Goal: Communication & Community: Connect with others

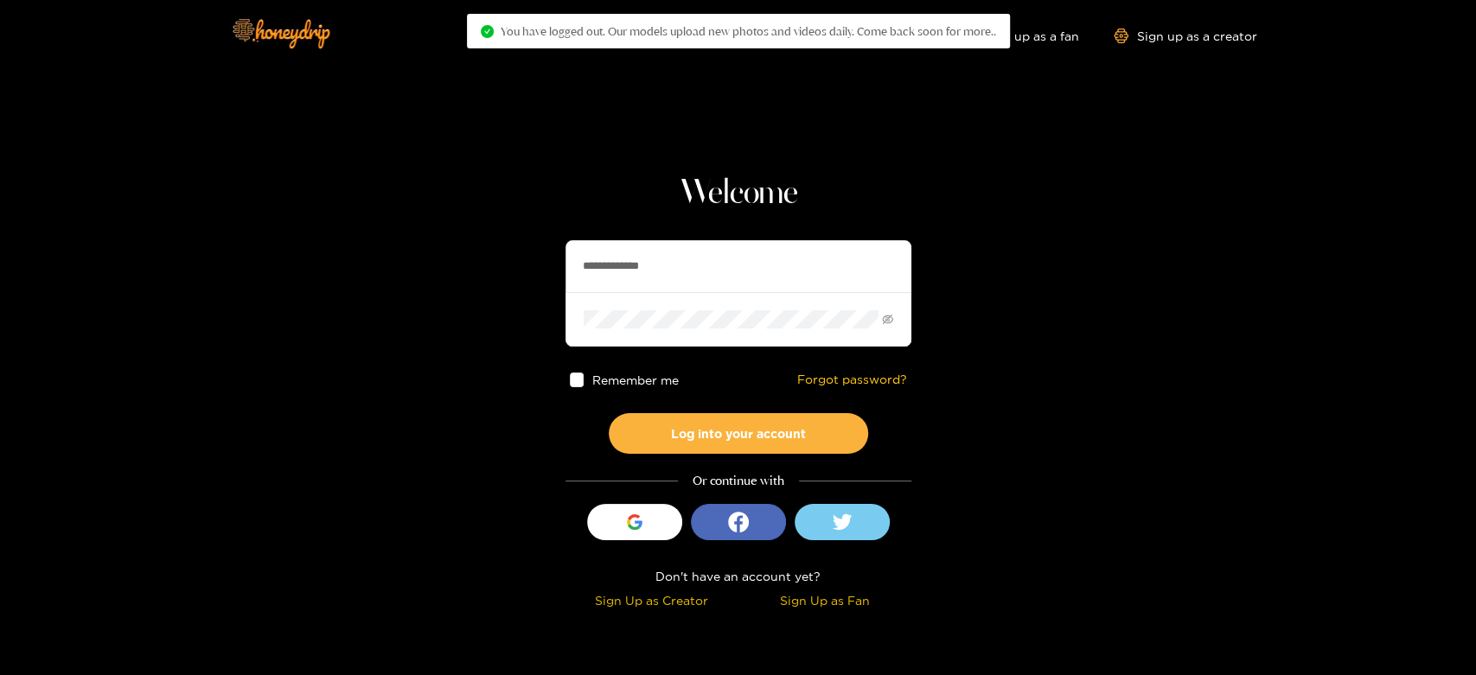
drag, startPoint x: 729, startPoint y: 254, endPoint x: 503, endPoint y: 282, distance: 227.4
click at [503, 282] on section "**********" at bounding box center [738, 307] width 1476 height 615
paste input "text"
type input "*******"
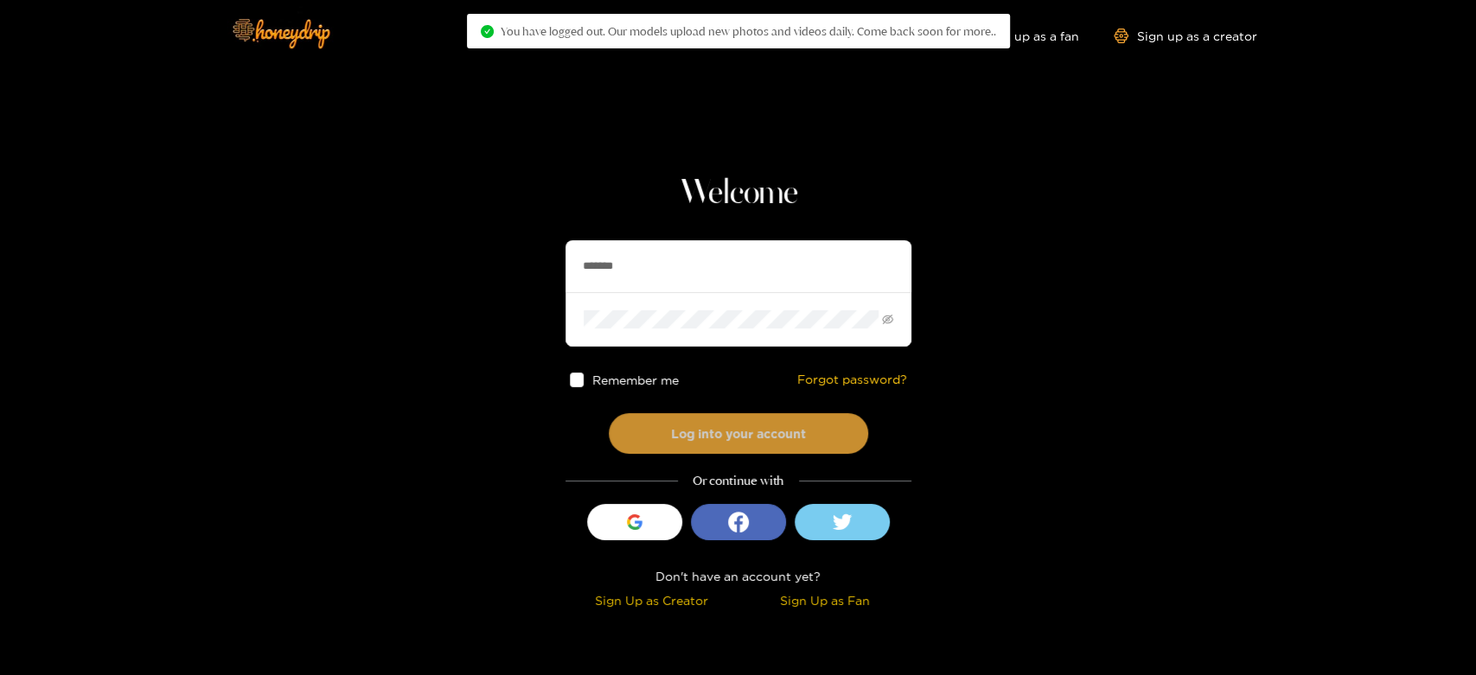
click at [709, 432] on button "Log into your account" at bounding box center [738, 433] width 259 height 41
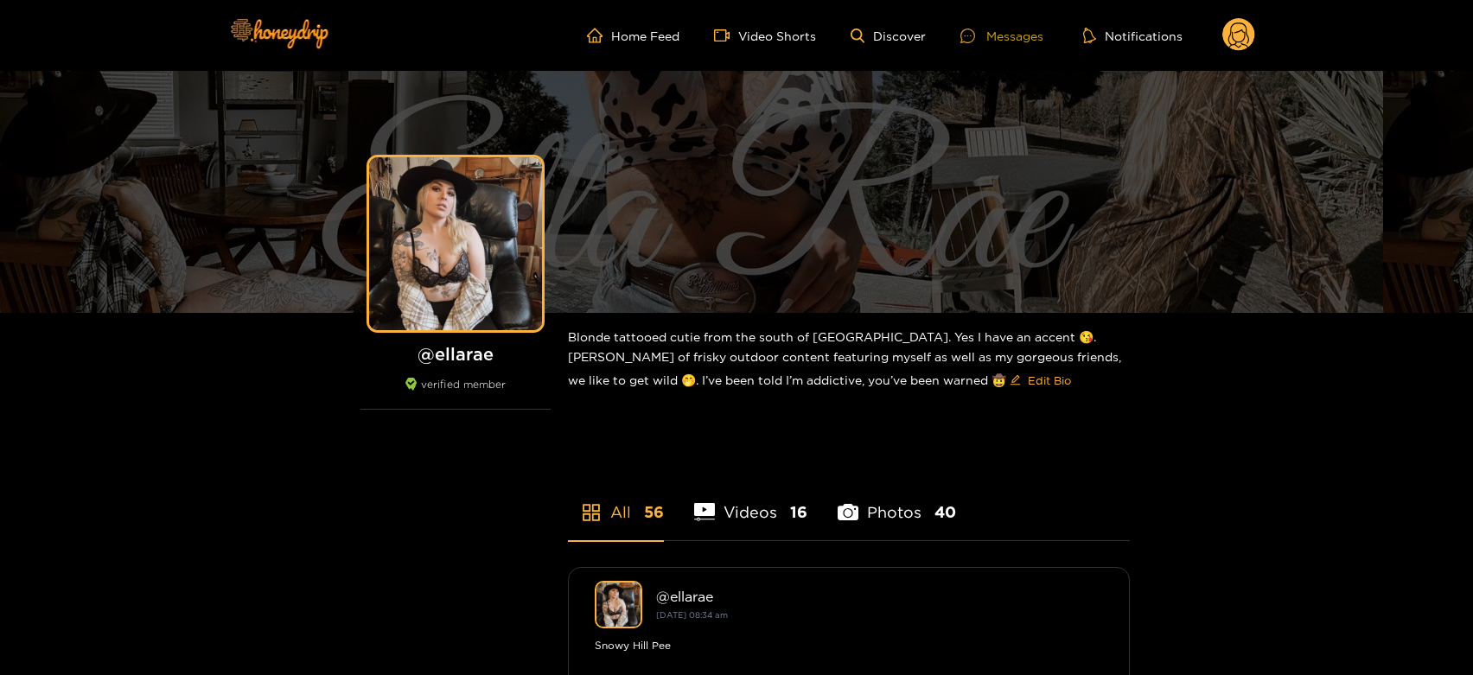
click at [989, 34] on div "Messages" at bounding box center [1002, 36] width 83 height 20
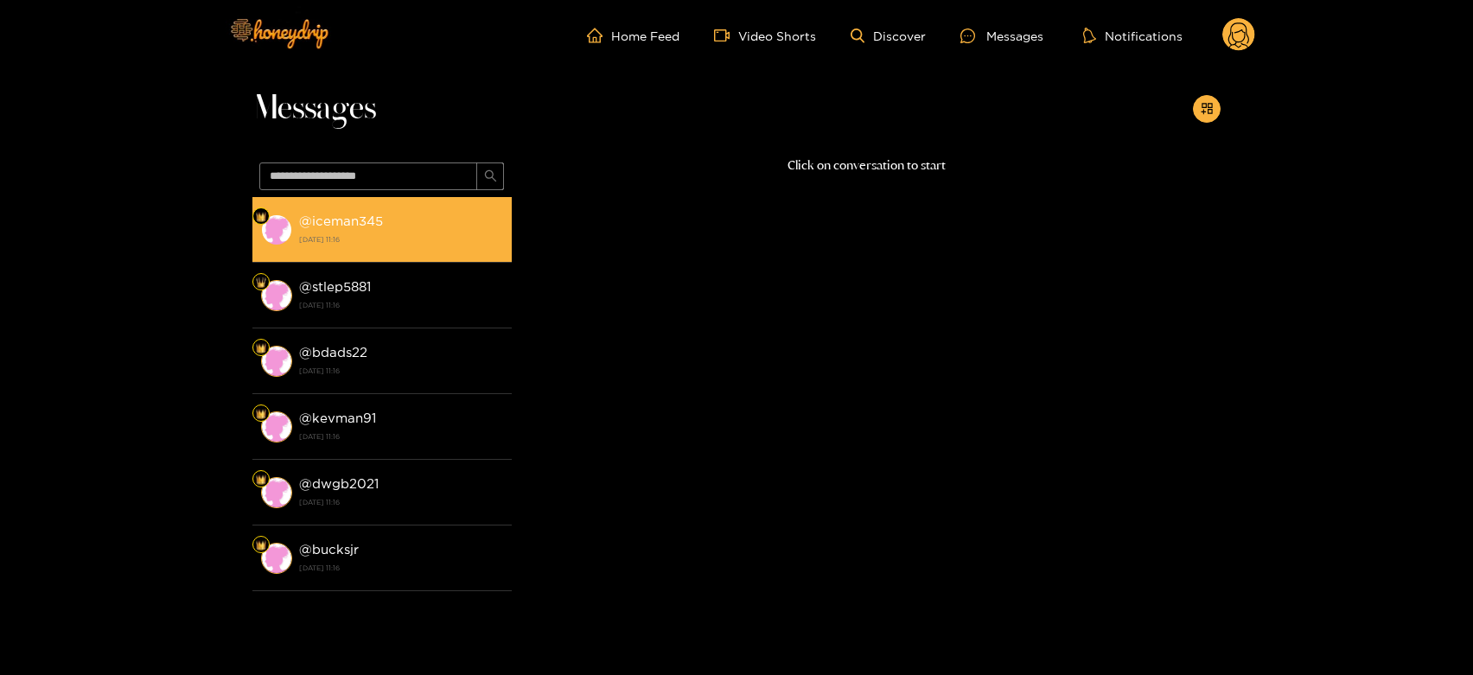
click at [335, 214] on strong "@ iceman345" at bounding box center [341, 221] width 84 height 15
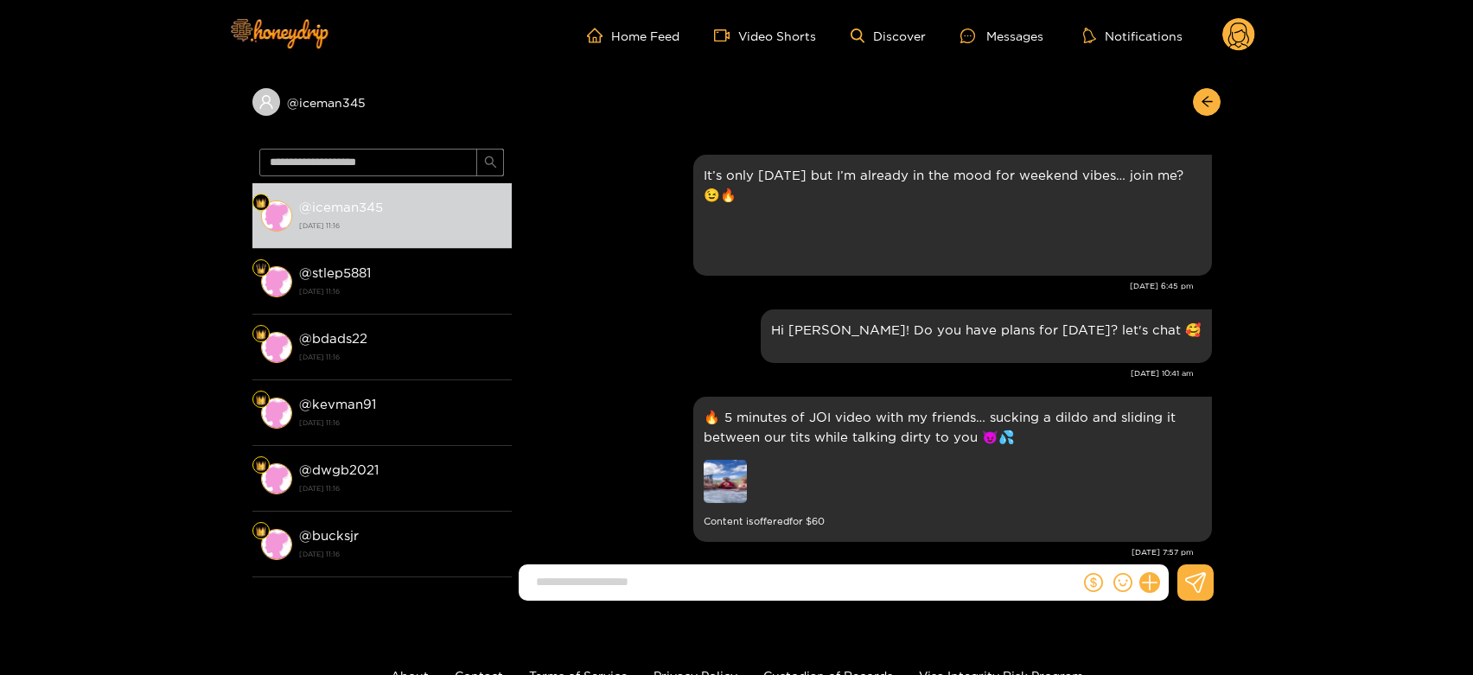
scroll to position [2131, 0]
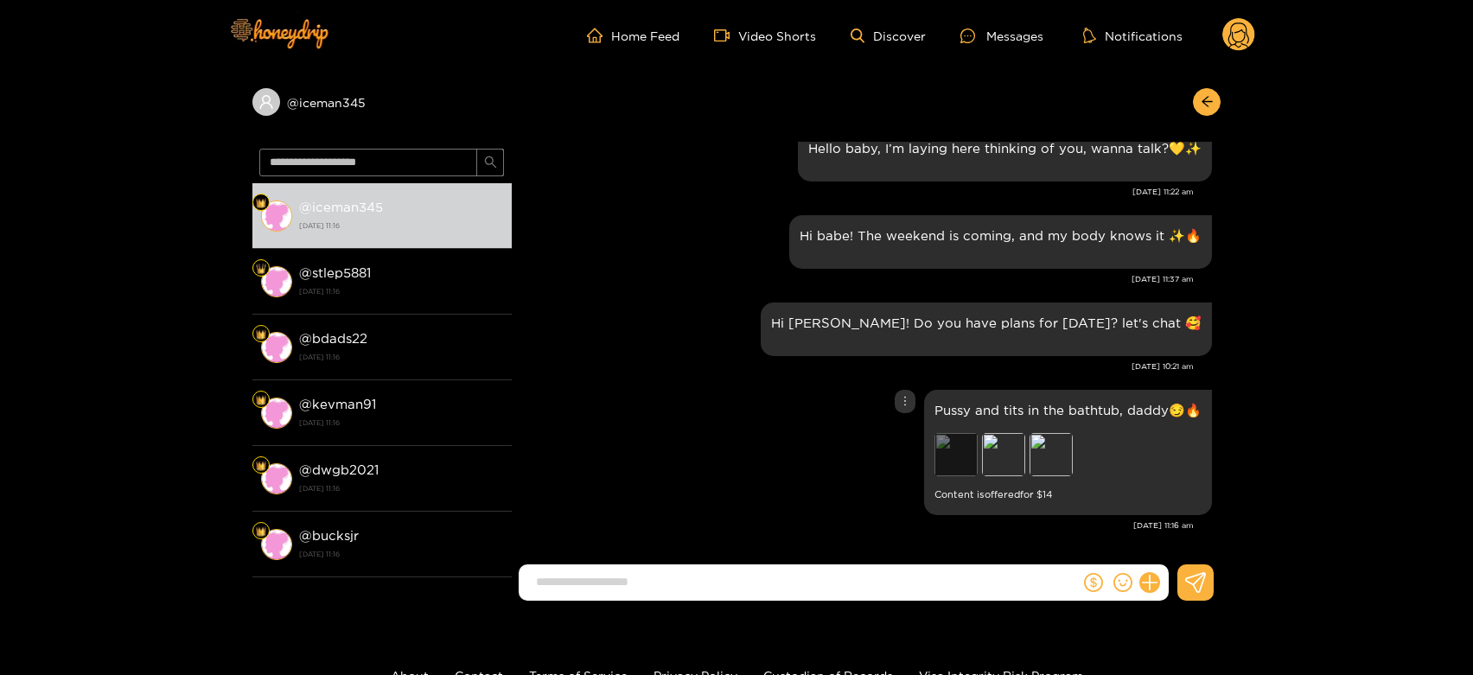
click at [961, 466] on div "Preview" at bounding box center [956, 454] width 43 height 43
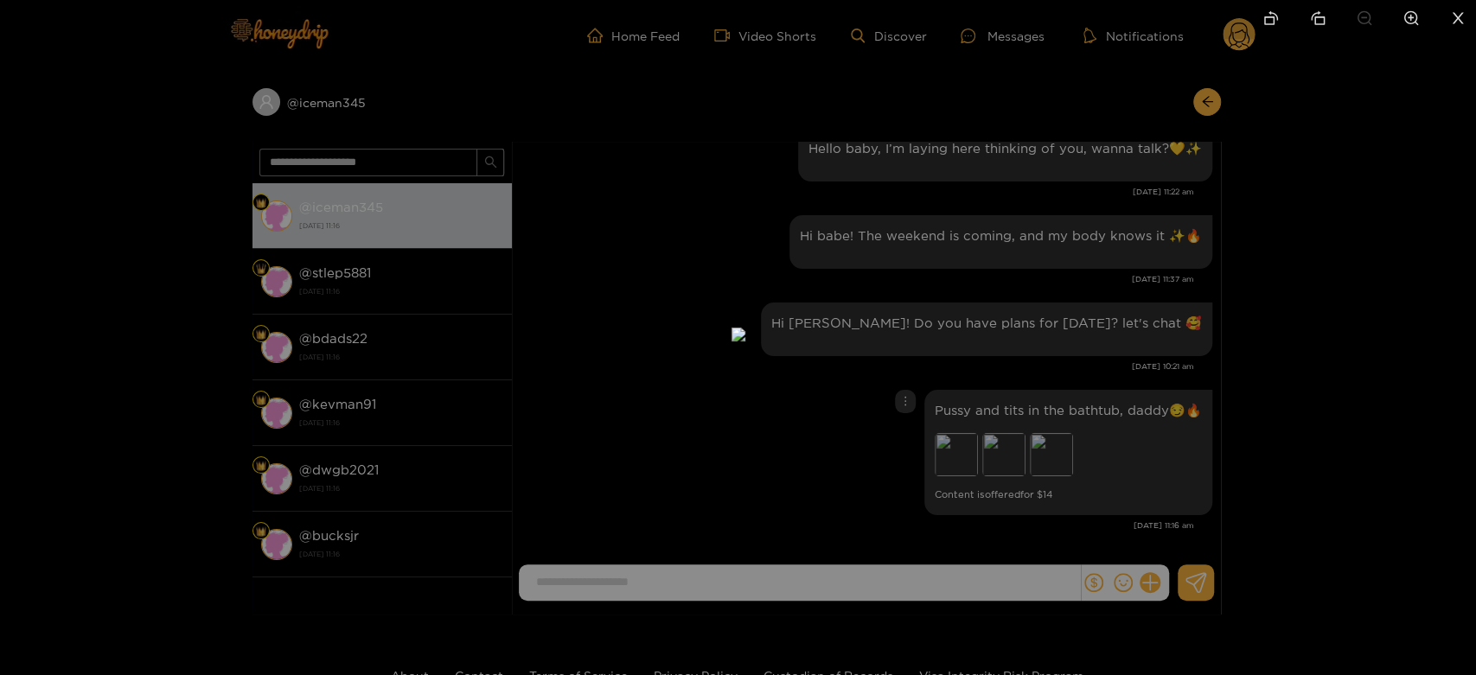
click at [1093, 457] on div at bounding box center [738, 337] width 1476 height 675
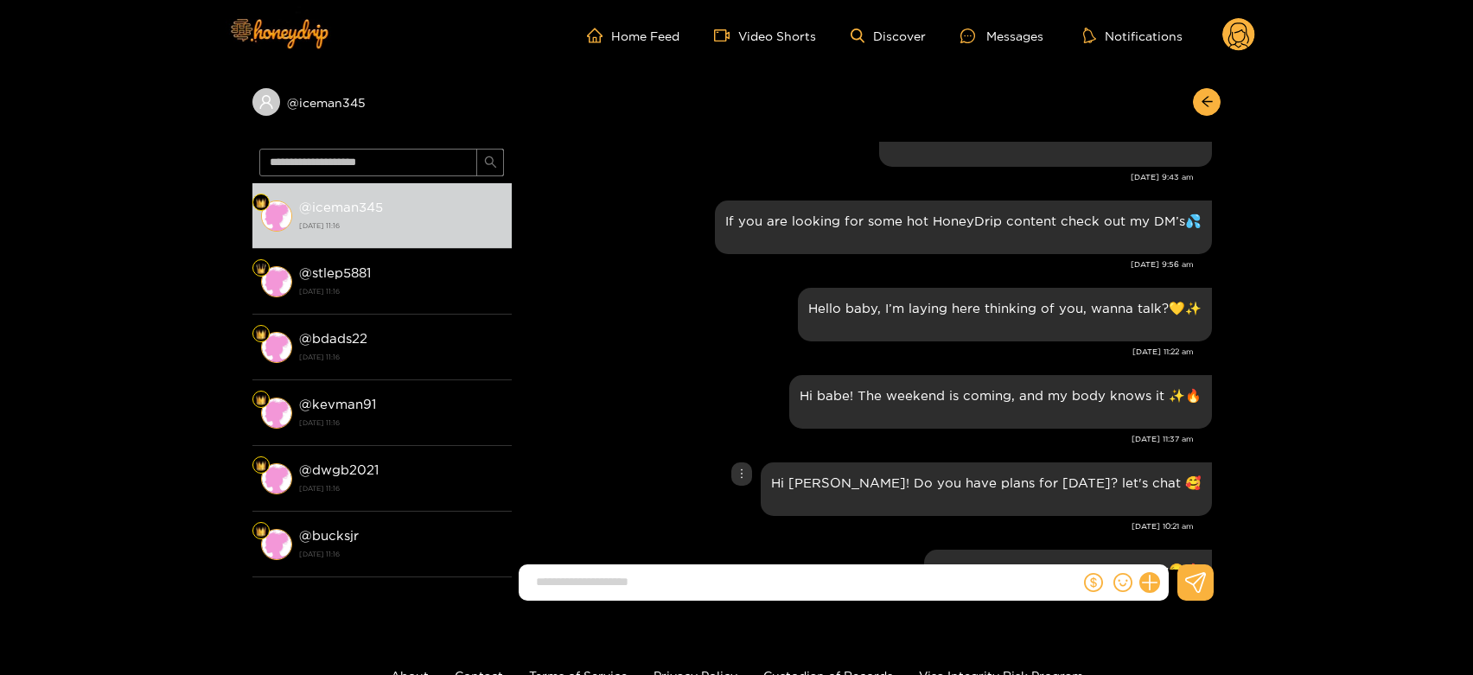
scroll to position [1939, 0]
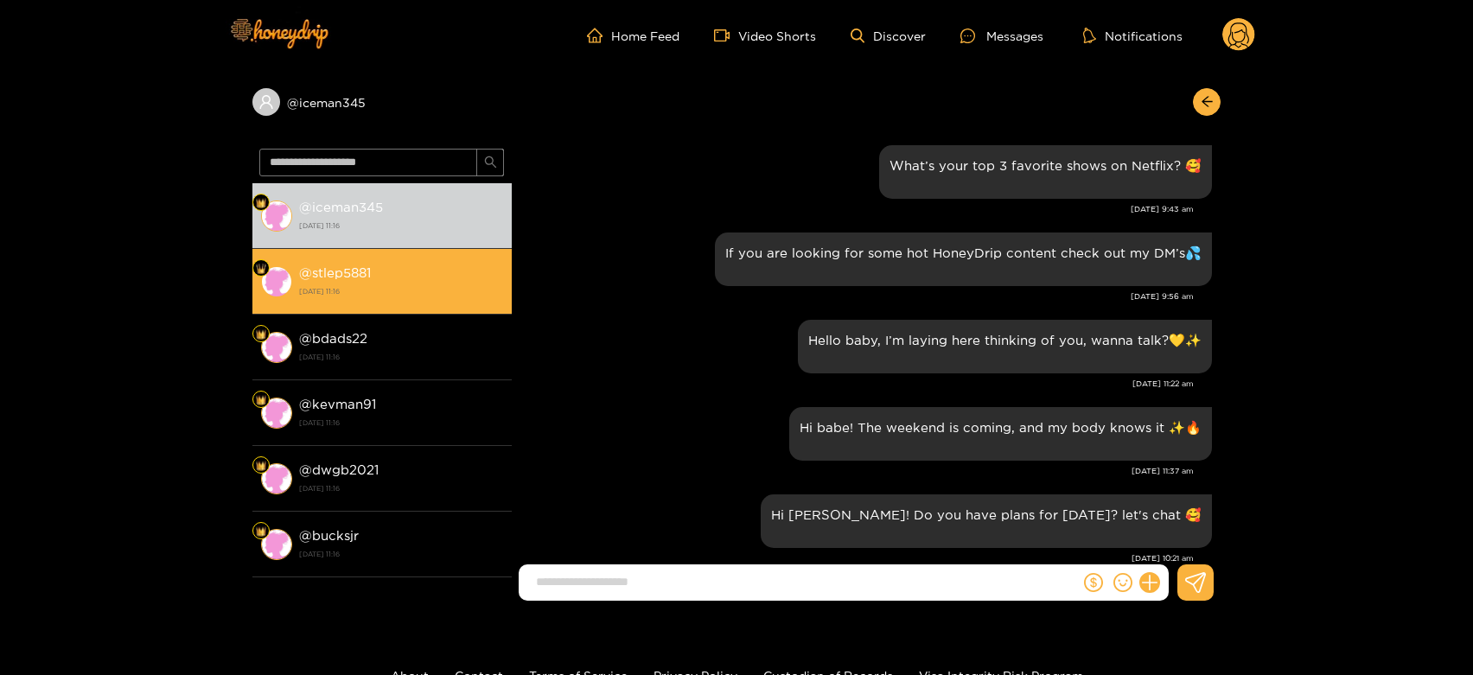
click at [356, 269] on strong "@ stlep5881" at bounding box center [335, 272] width 72 height 15
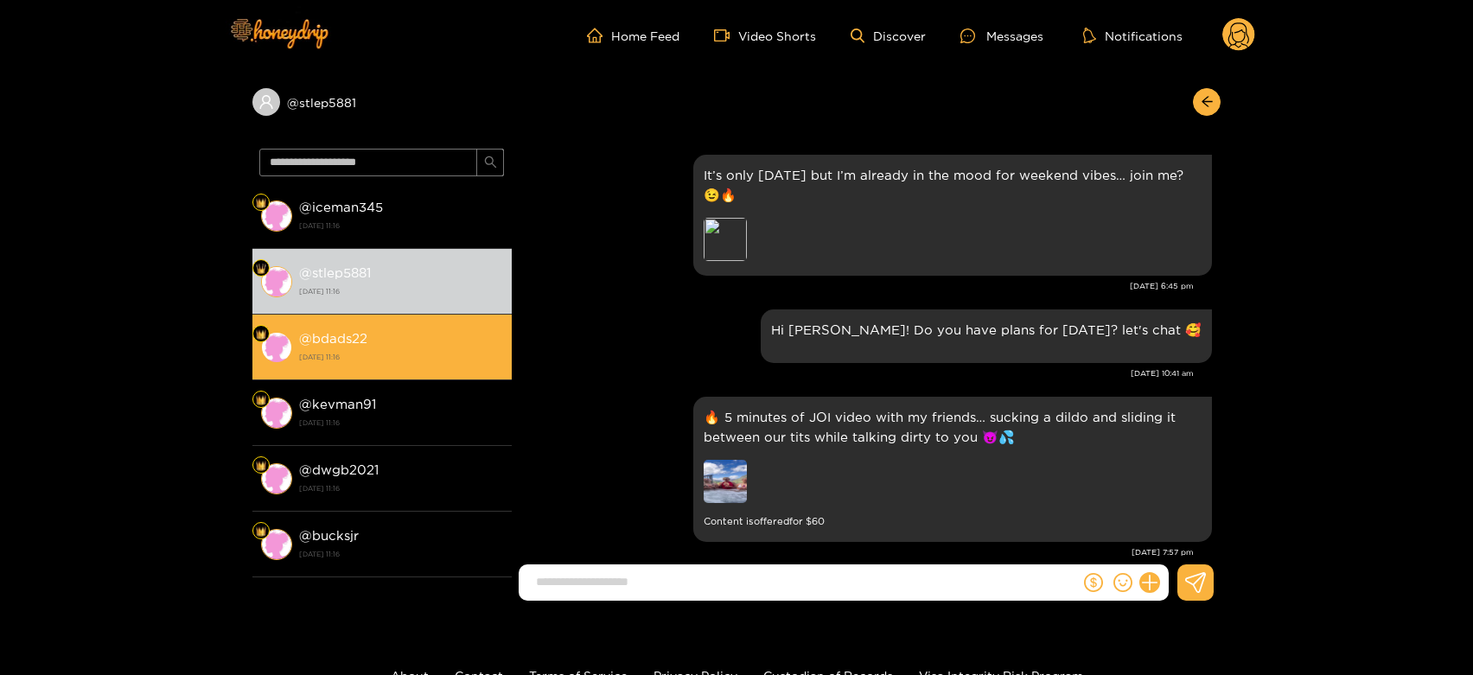
scroll to position [2131, 0]
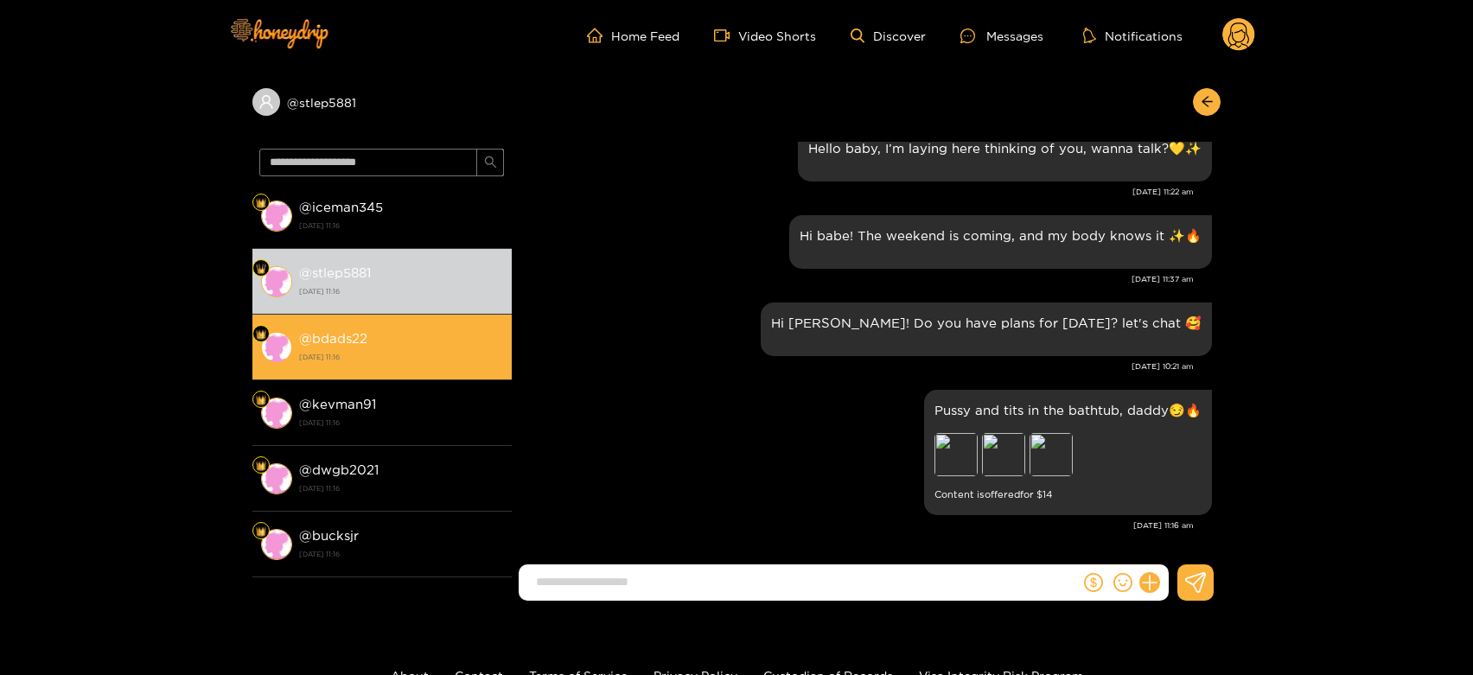
click at [335, 360] on strong "[DATE] 11:16" at bounding box center [401, 357] width 204 height 16
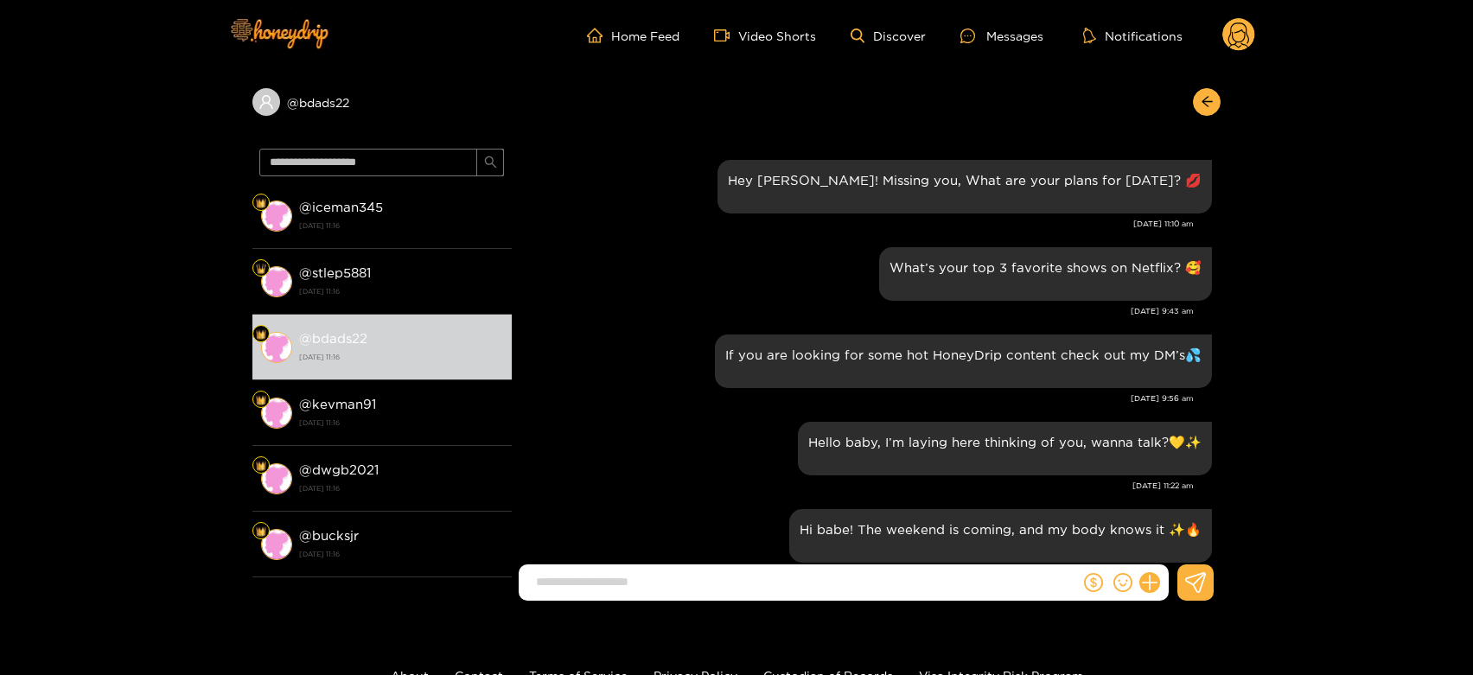
scroll to position [1651, 0]
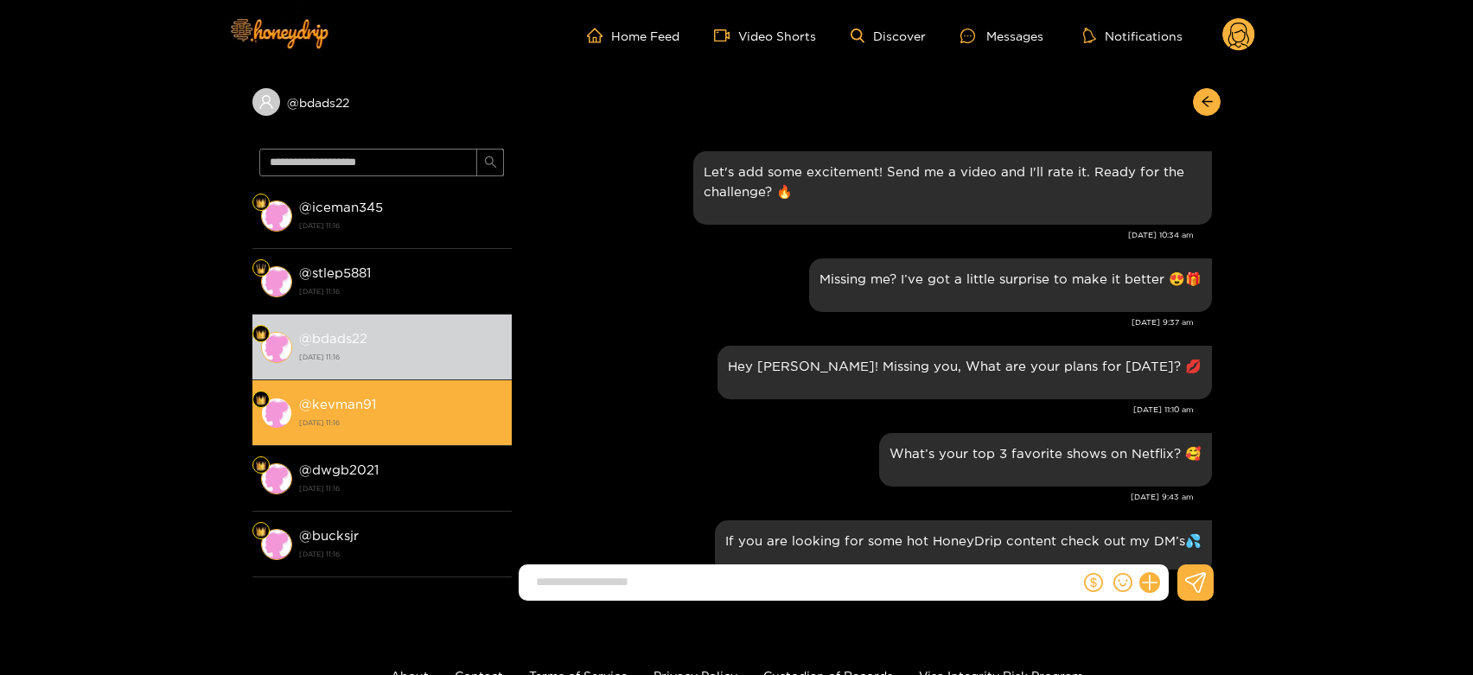
click at [437, 389] on li "@ kevman91 [DATE] 11:16" at bounding box center [381, 413] width 259 height 66
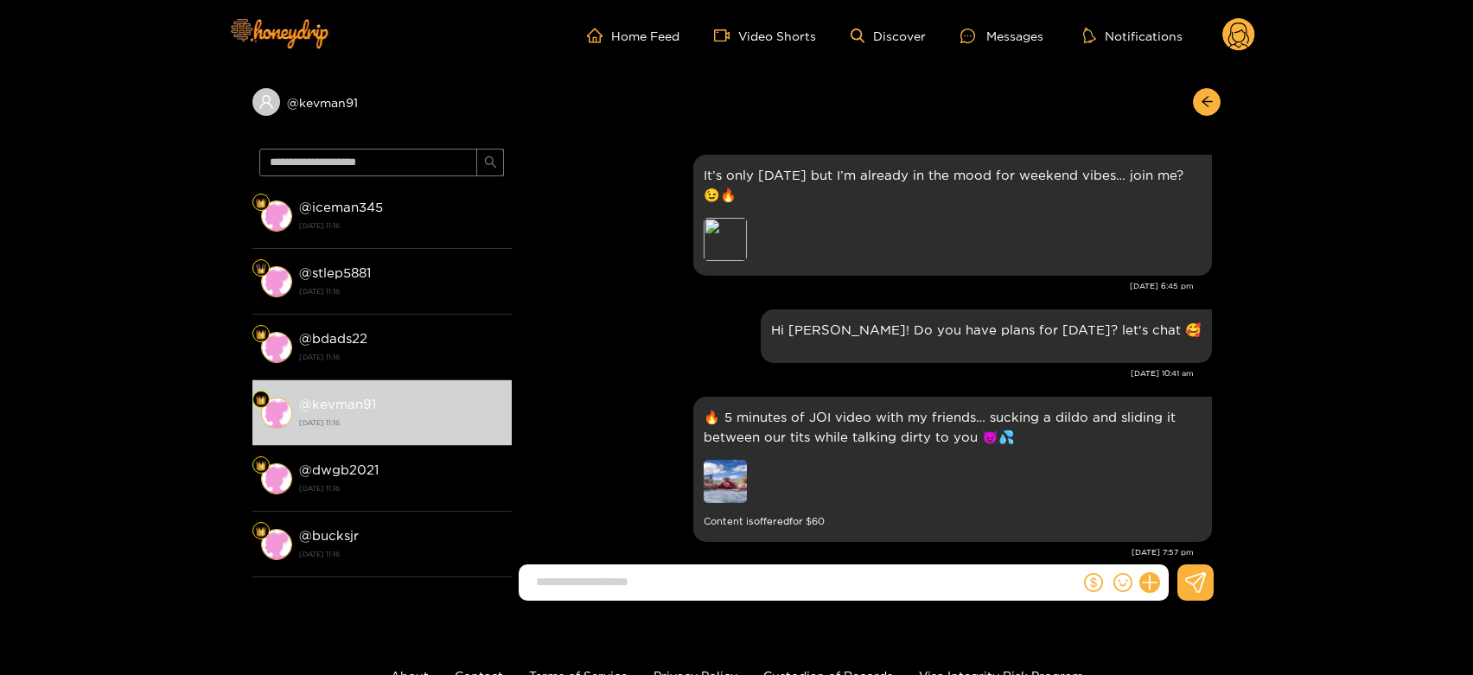
scroll to position [2131, 0]
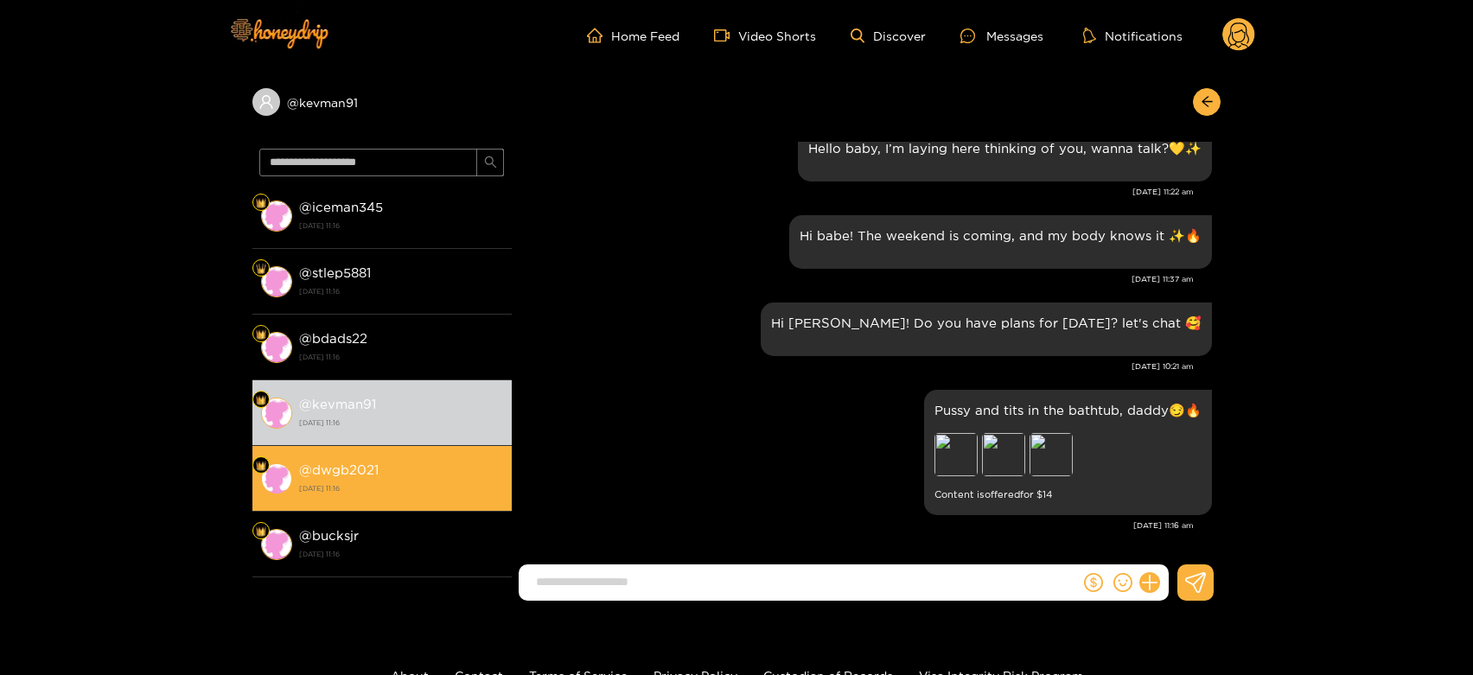
click at [437, 450] on li "@ dwgb2021 [DATE] 11:16" at bounding box center [381, 479] width 259 height 66
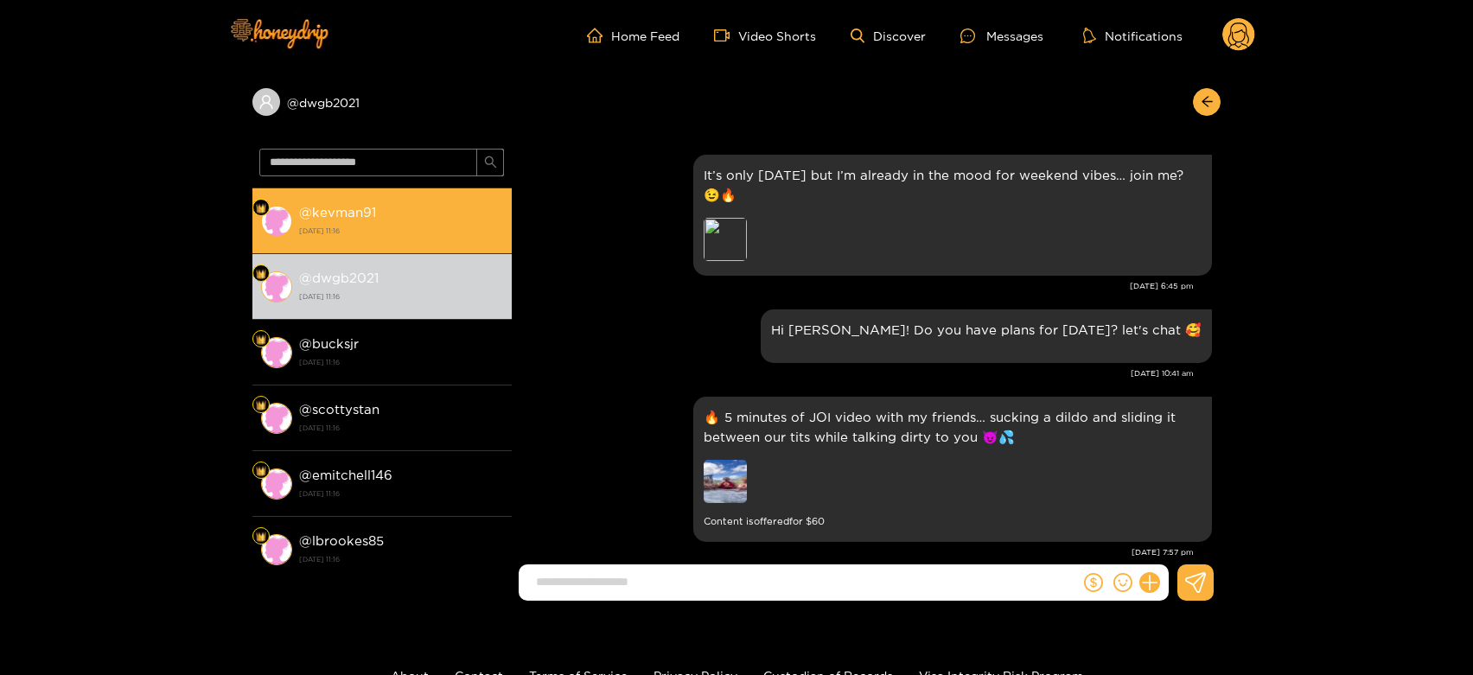
scroll to position [2131, 0]
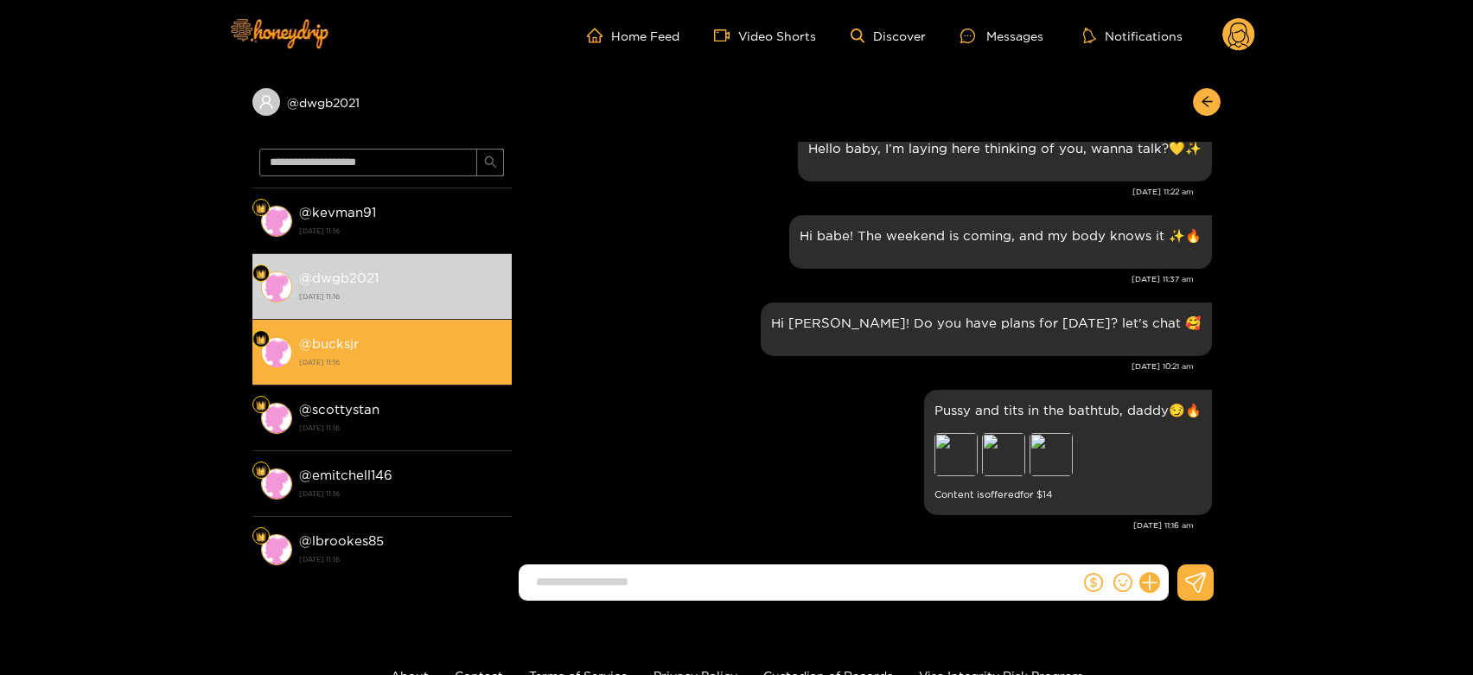
click at [413, 350] on div "@ bucksjr [DATE] 11:16" at bounding box center [401, 352] width 204 height 39
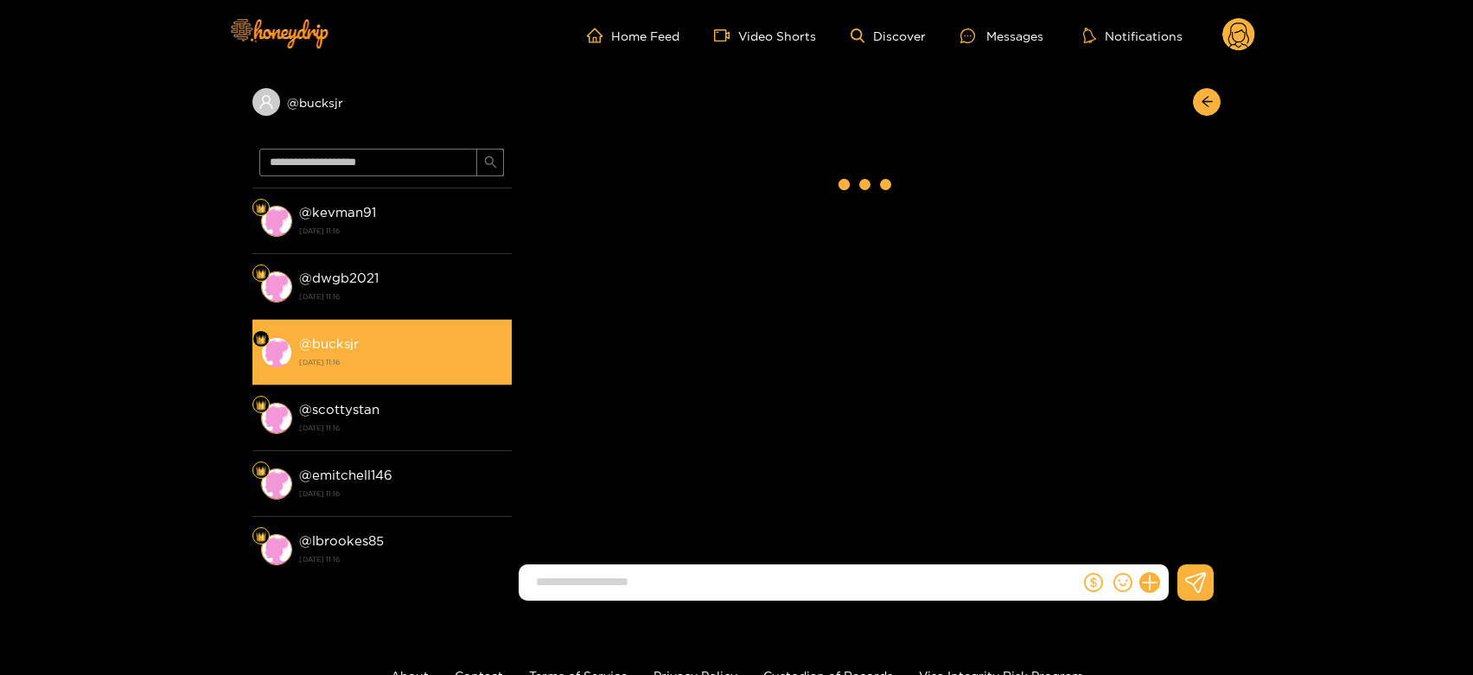
scroll to position [2131, 0]
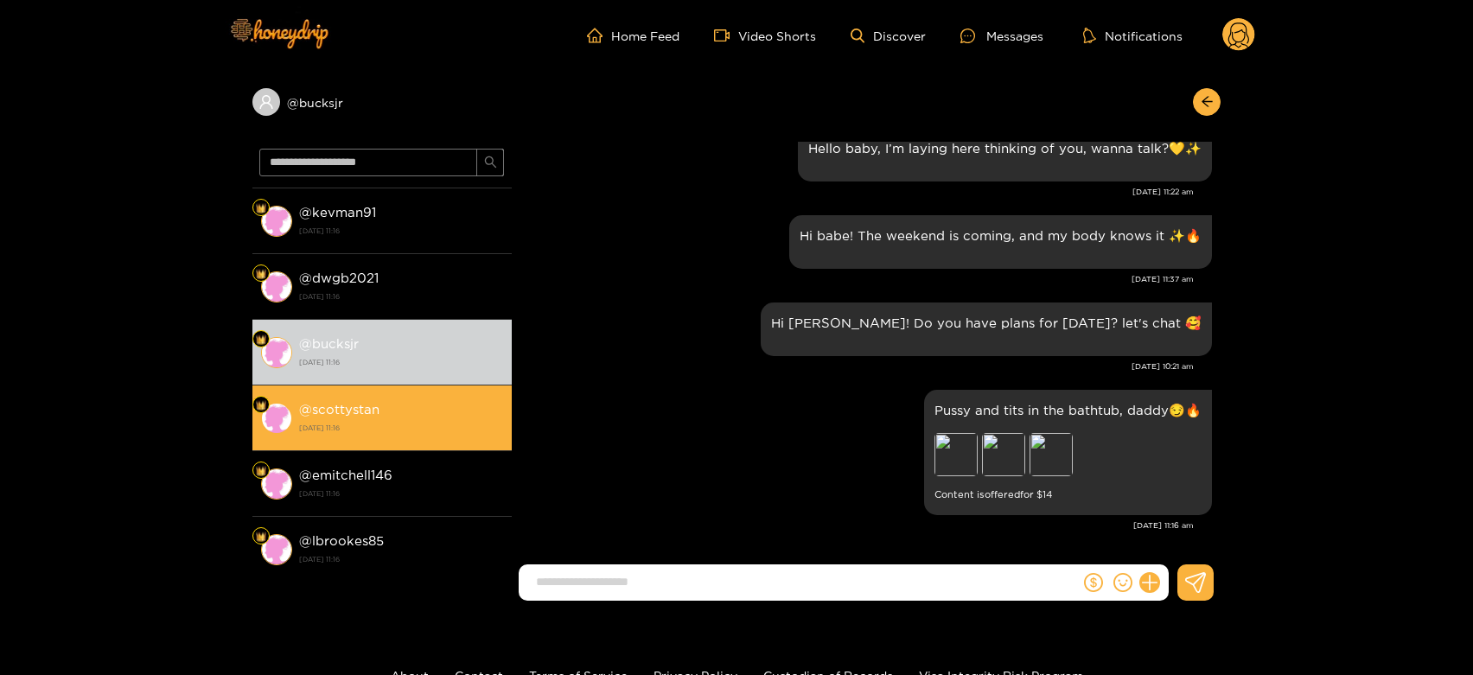
click at [424, 390] on li "@ scottystan [DATE] 11:16" at bounding box center [381, 419] width 259 height 66
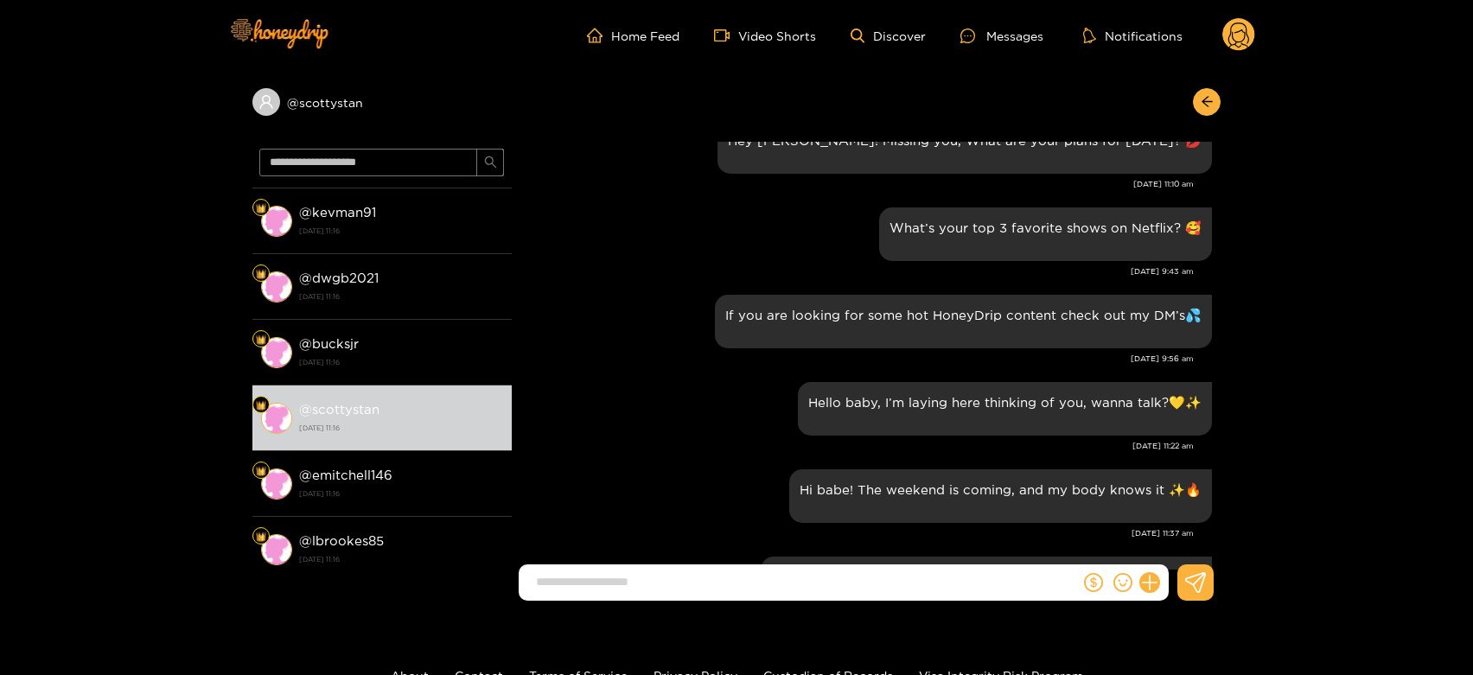
scroll to position [1843, 0]
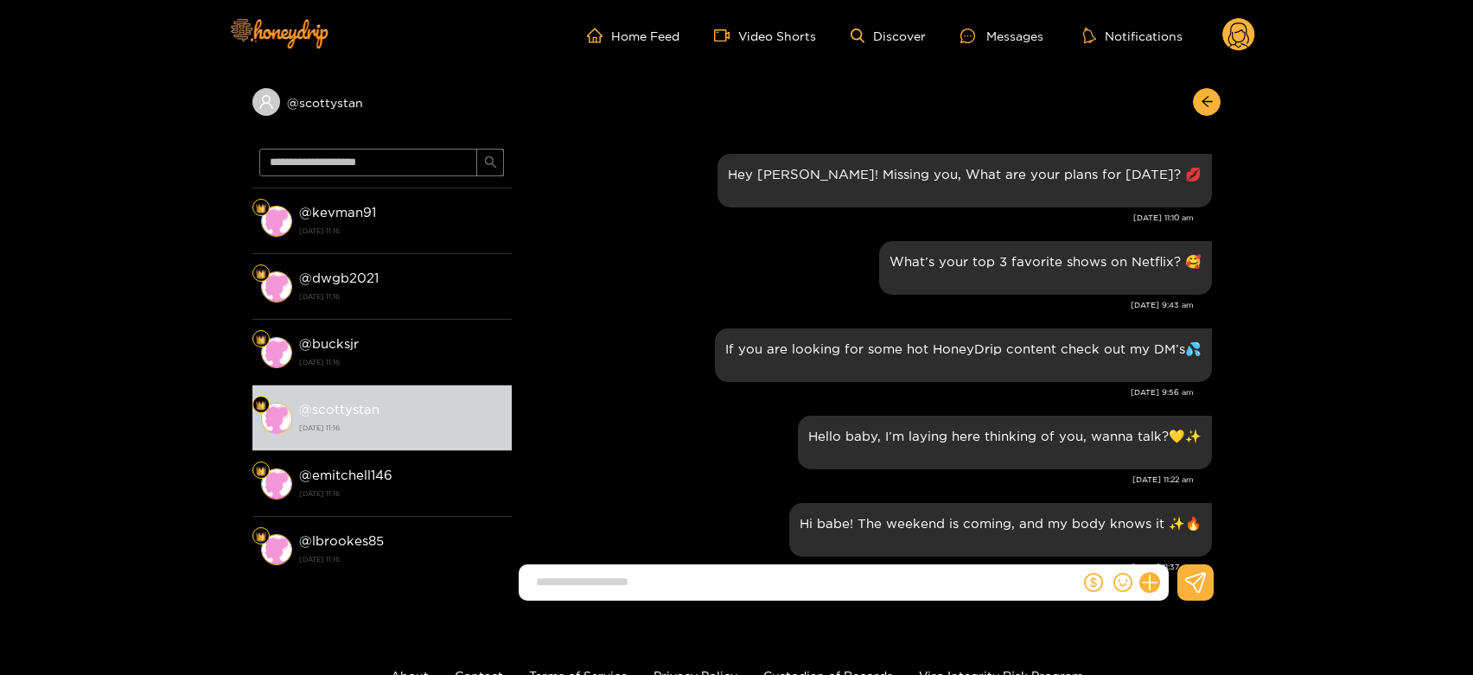
click at [1238, 25] on circle at bounding box center [1239, 34] width 33 height 33
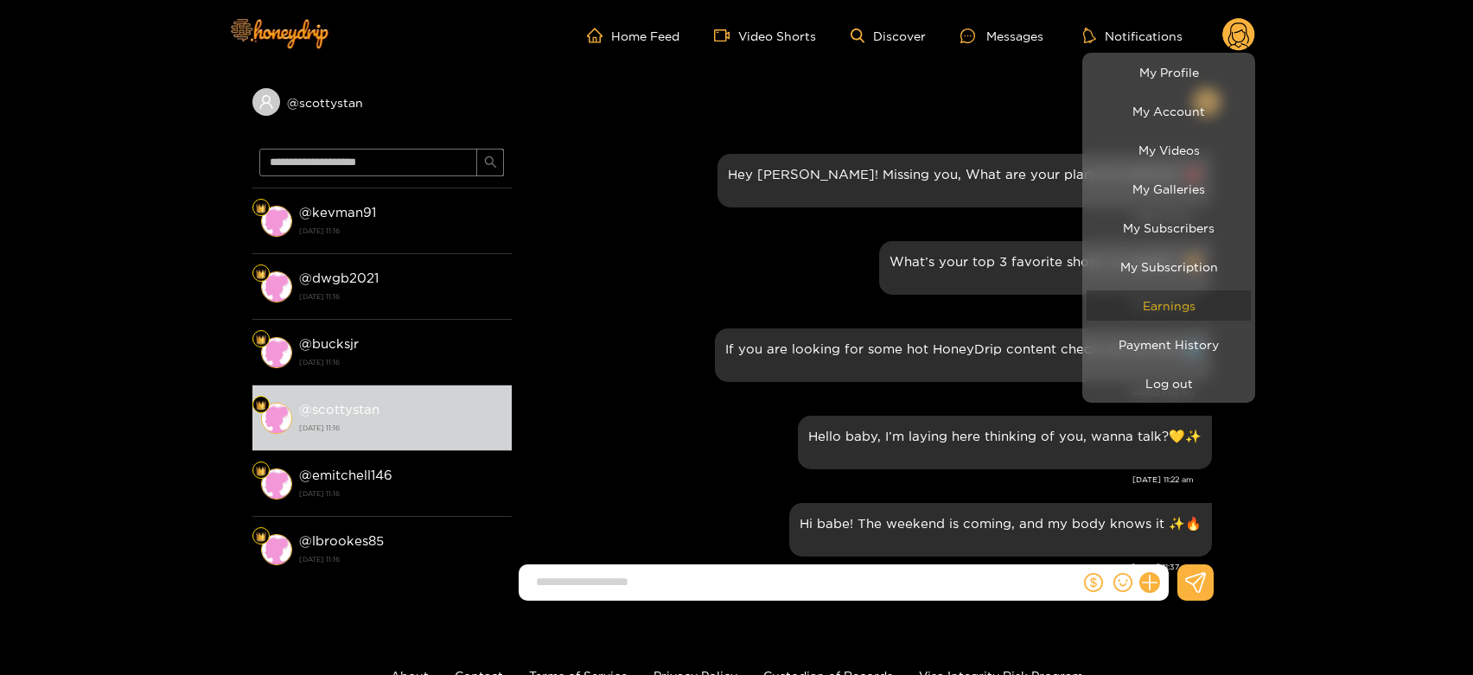
click at [1157, 316] on link "Earnings" at bounding box center [1169, 306] width 164 height 30
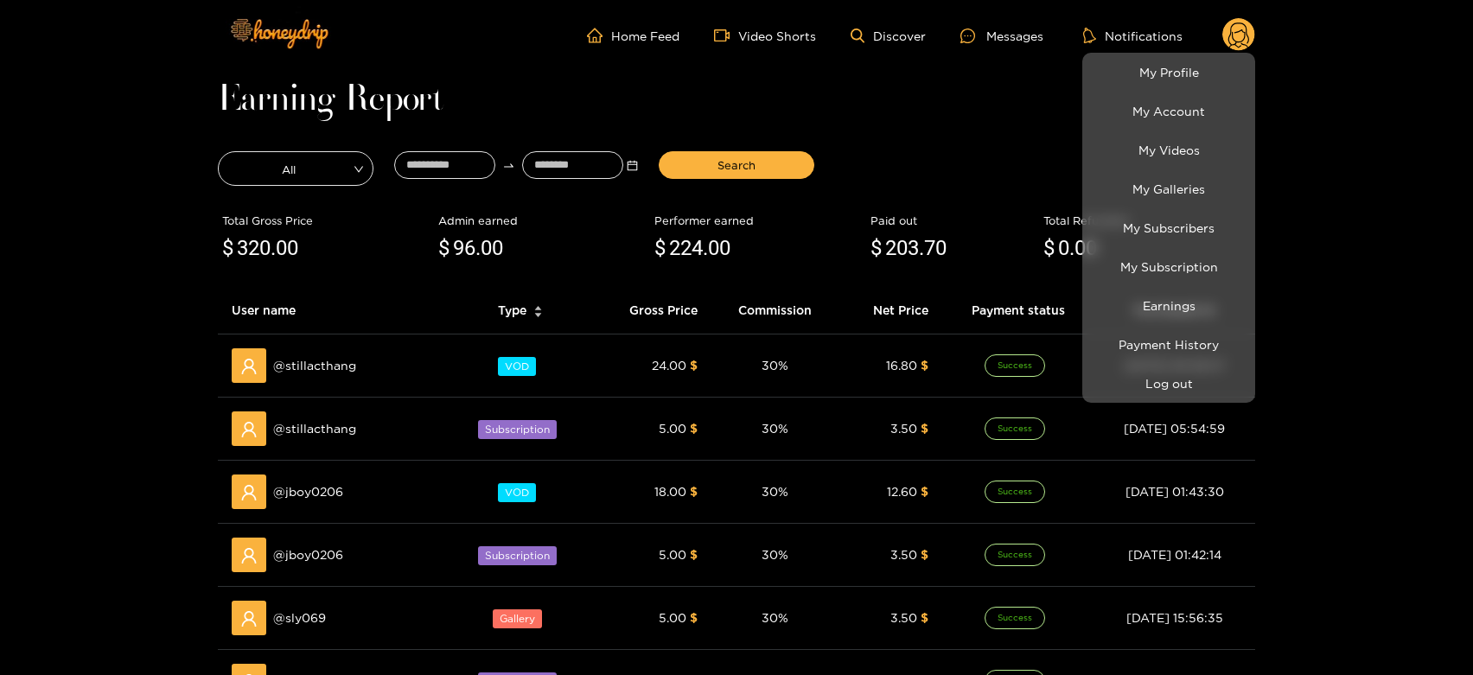
click at [317, 604] on div at bounding box center [736, 337] width 1473 height 675
click at [317, 604] on div "@ sly069" at bounding box center [334, 618] width 204 height 35
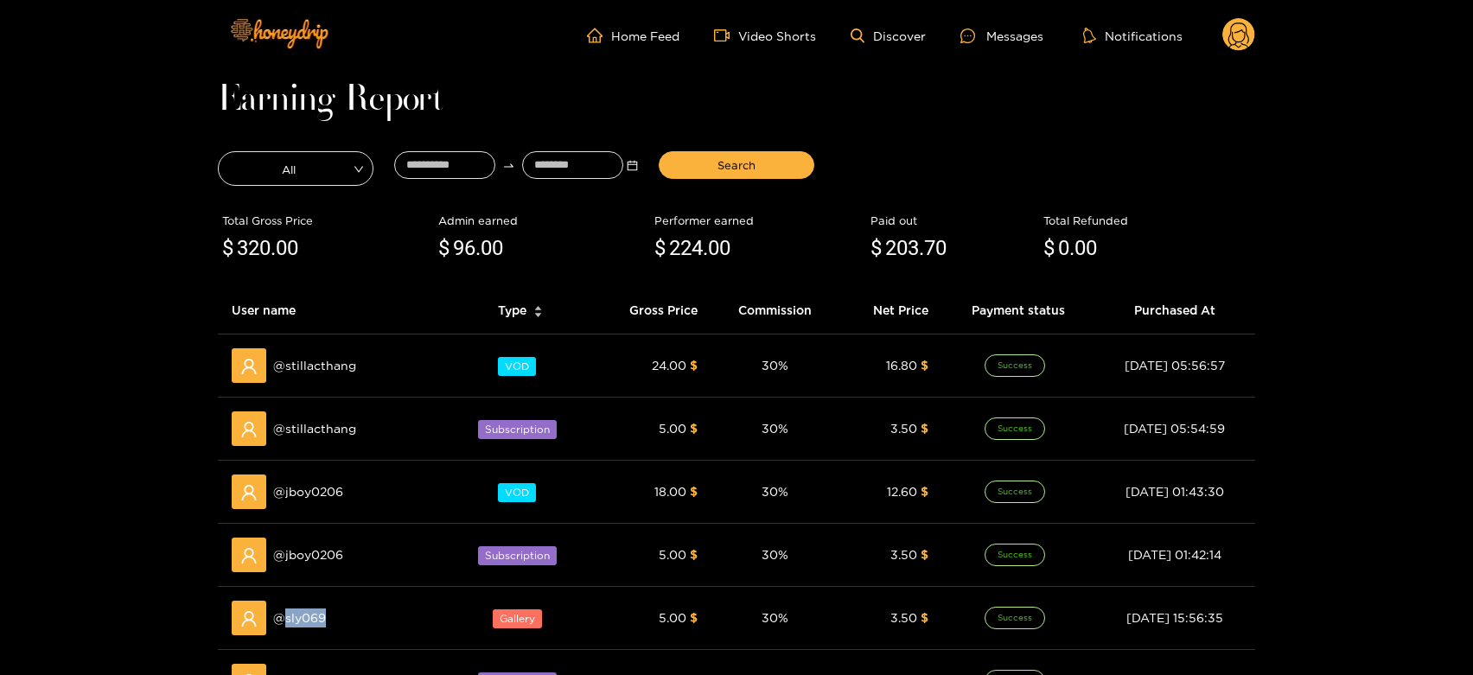
copy span "sly069"
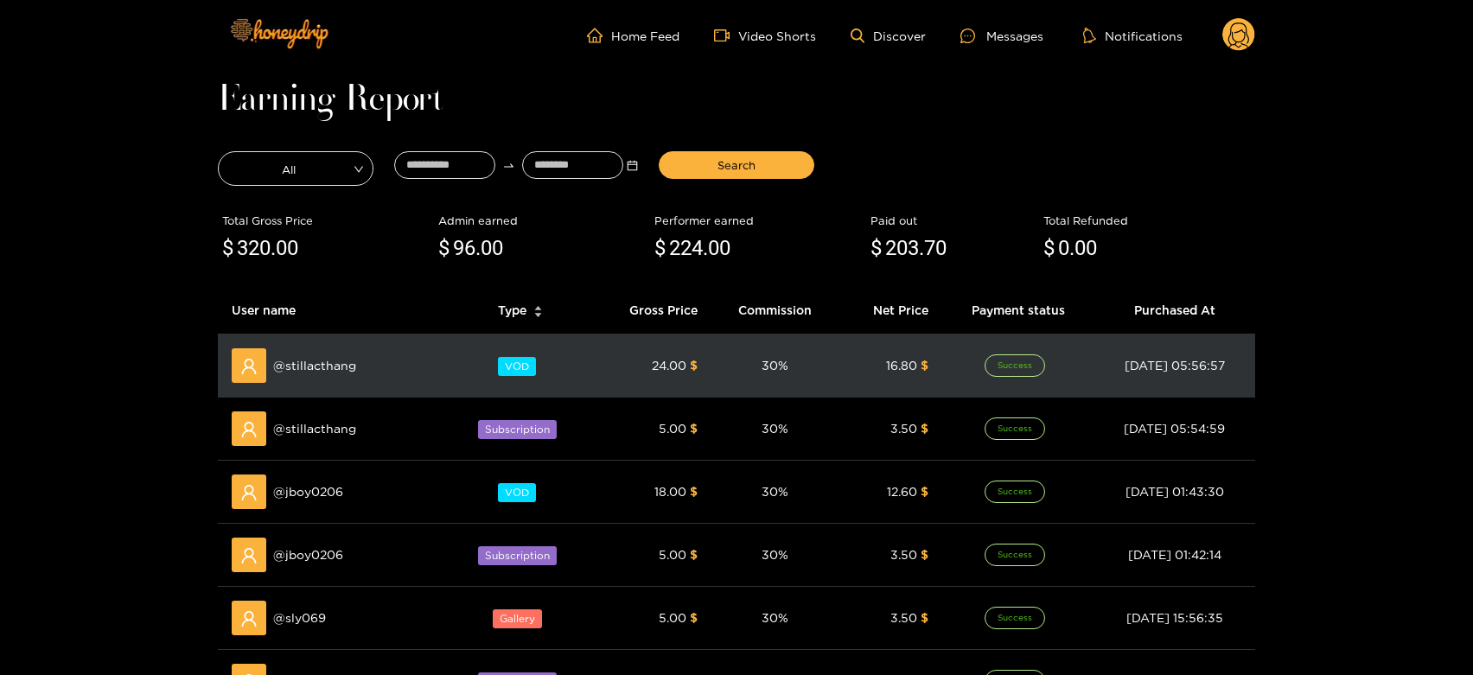
click at [323, 356] on span "@ stillacthang" at bounding box center [314, 365] width 83 height 19
copy span "stillacthang"
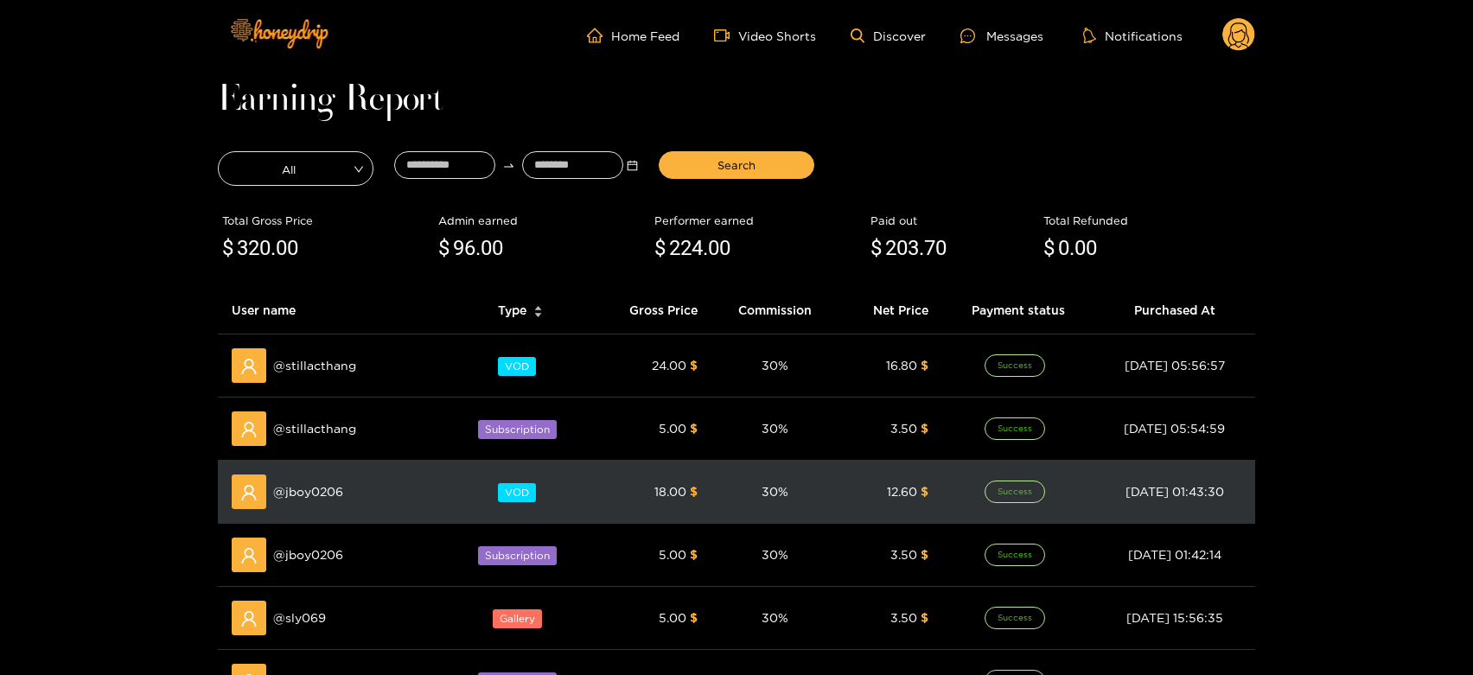
click at [316, 475] on div "@ jboy0206" at bounding box center [334, 492] width 204 height 35
copy span "jboy0206"
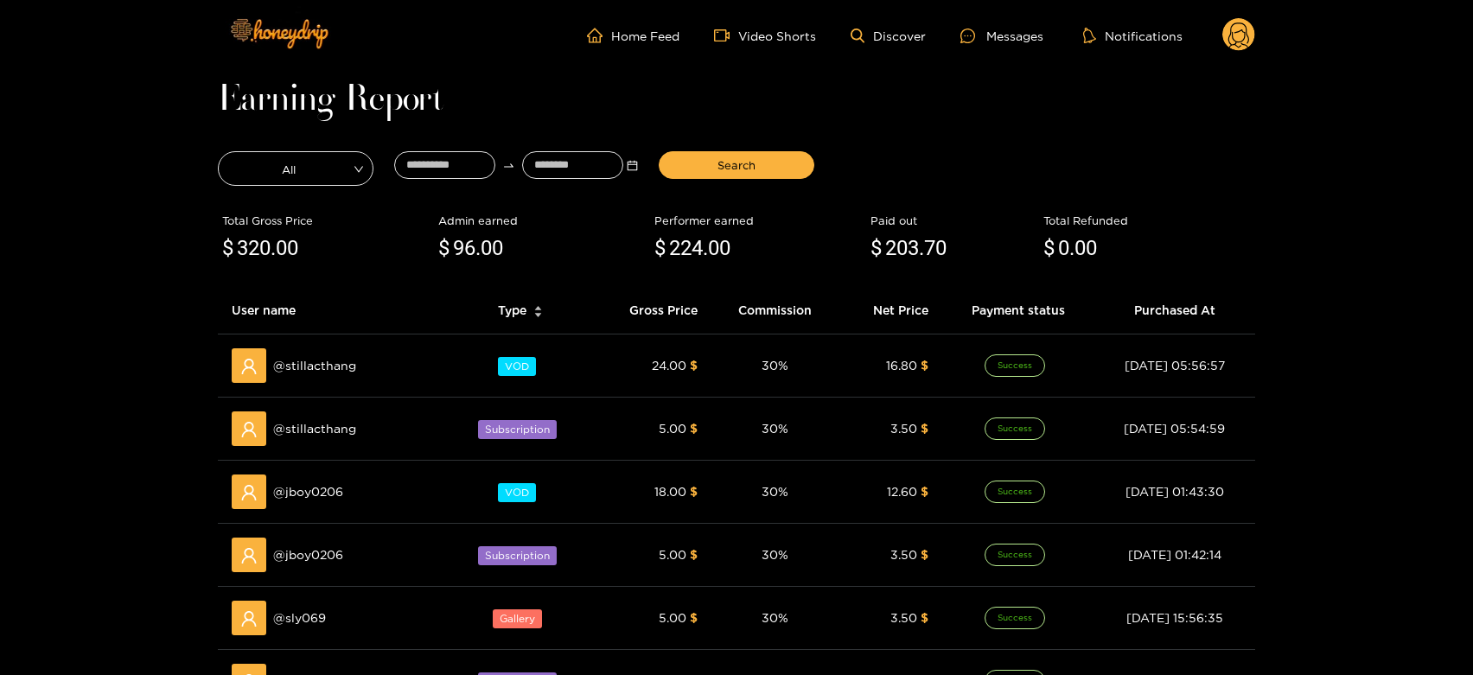
click at [1004, 21] on ul "Home Feed Video Shorts Discover Messages Notifications" at bounding box center [921, 35] width 668 height 35
click at [999, 27] on div "Messages" at bounding box center [1002, 36] width 83 height 20
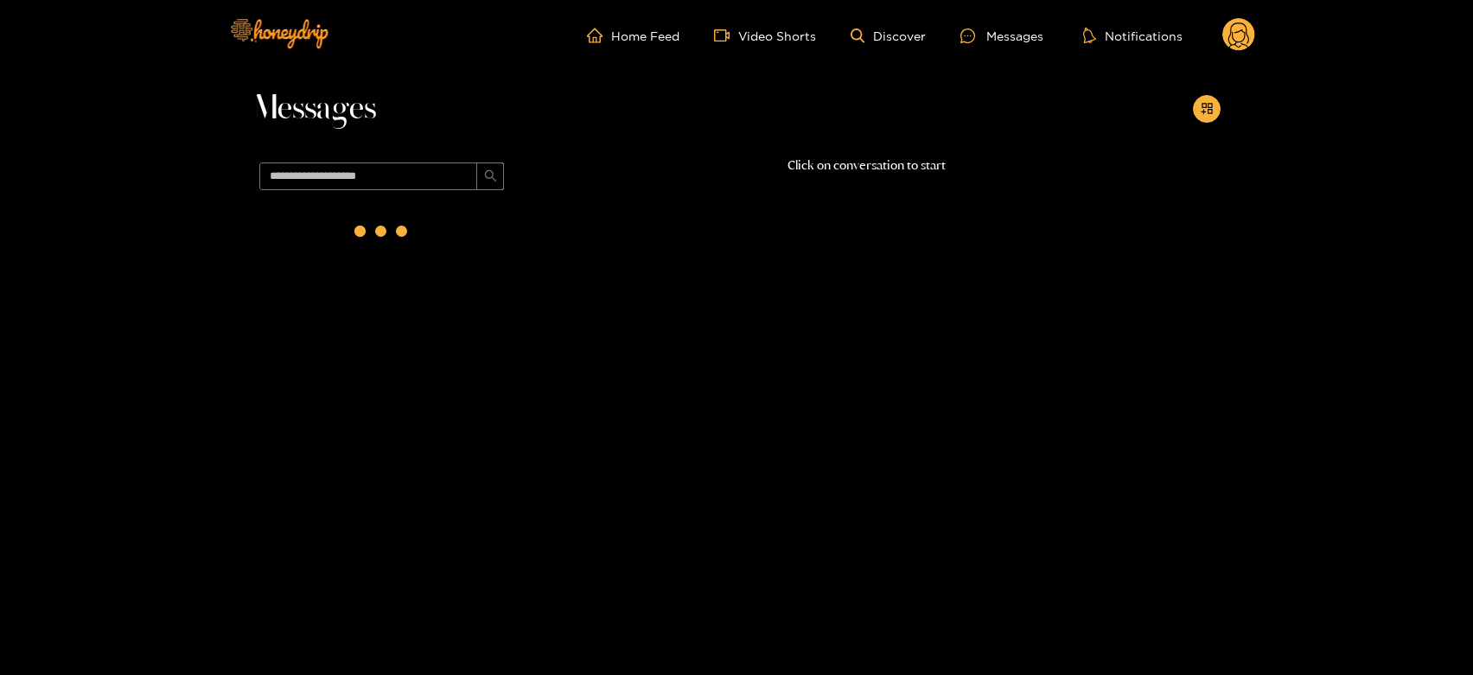
click at [311, 191] on span at bounding box center [381, 177] width 259 height 42
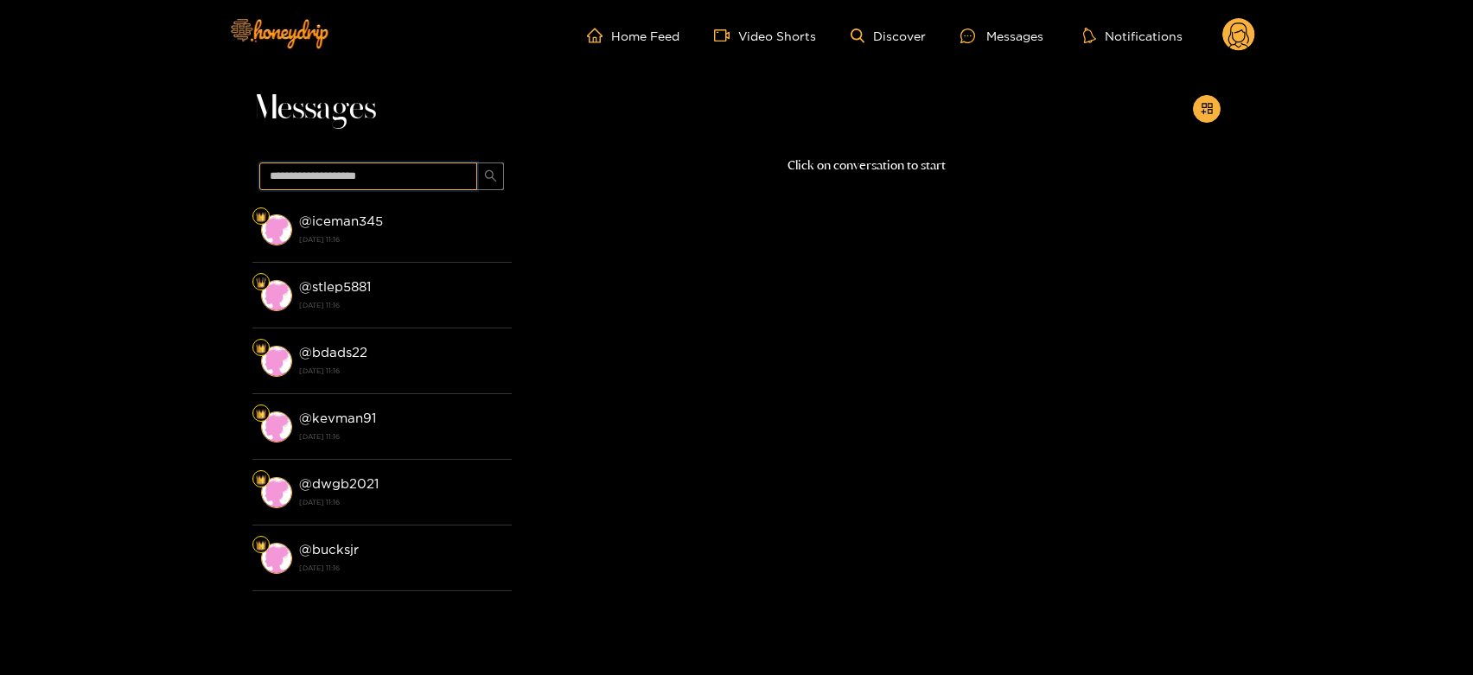
click at [310, 183] on input "text" at bounding box center [368, 177] width 218 height 28
paste input "********"
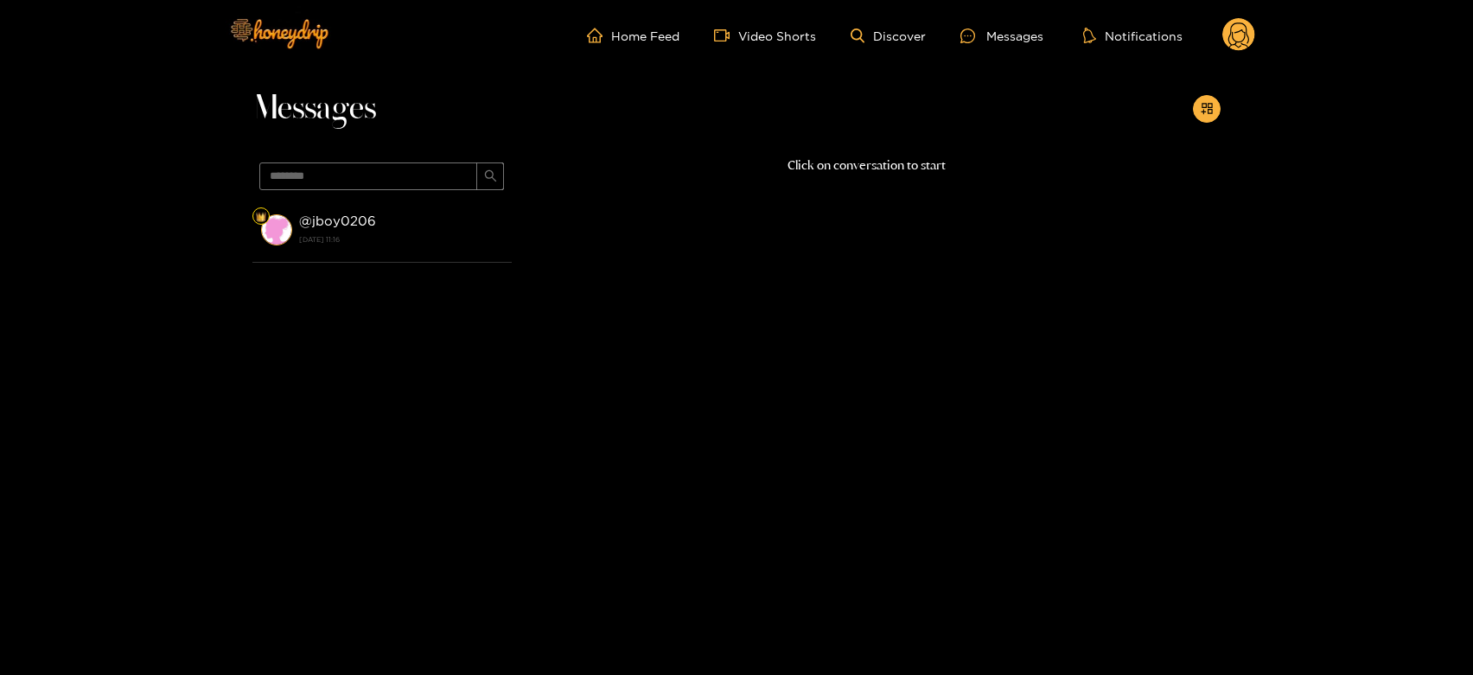
drag, startPoint x: 364, startPoint y: 242, endPoint x: 460, endPoint y: 5, distance: 255.6
click at [365, 242] on strong "[DATE] 11:16" at bounding box center [401, 240] width 204 height 16
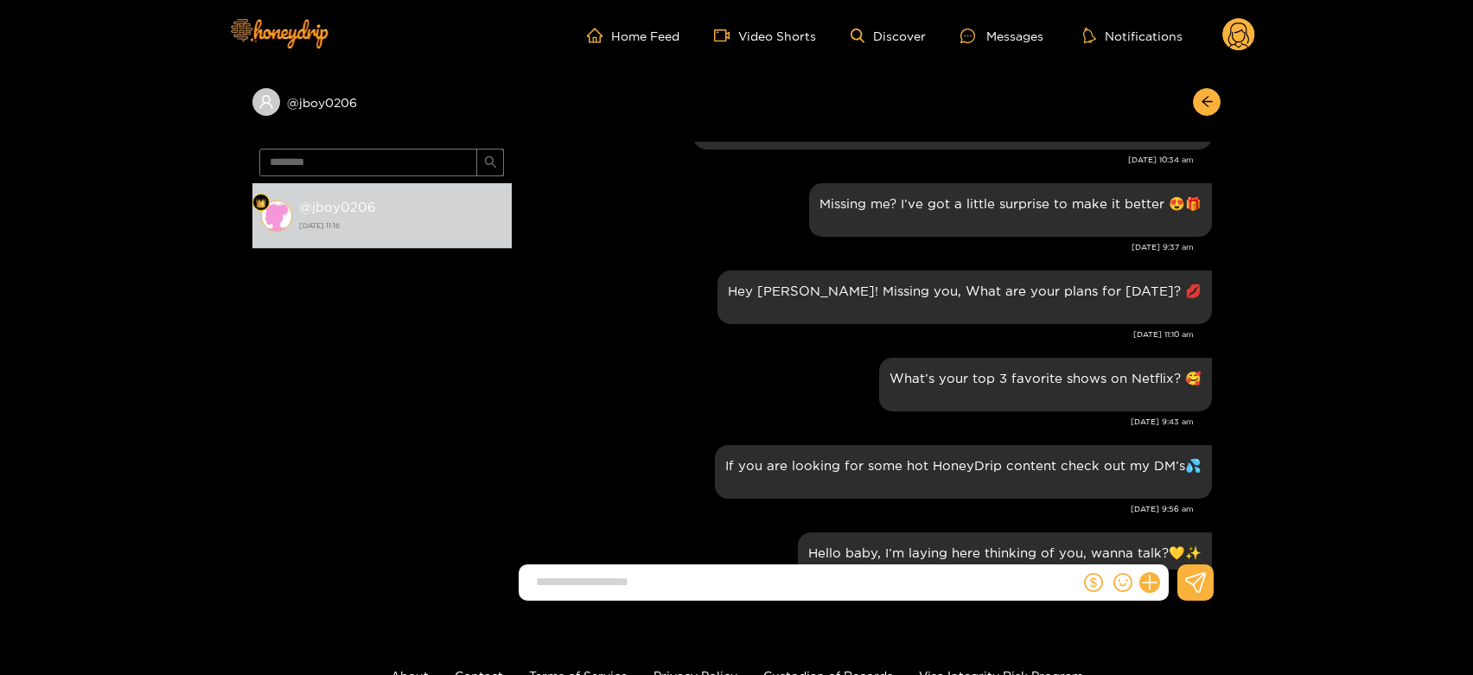
scroll to position [1555, 0]
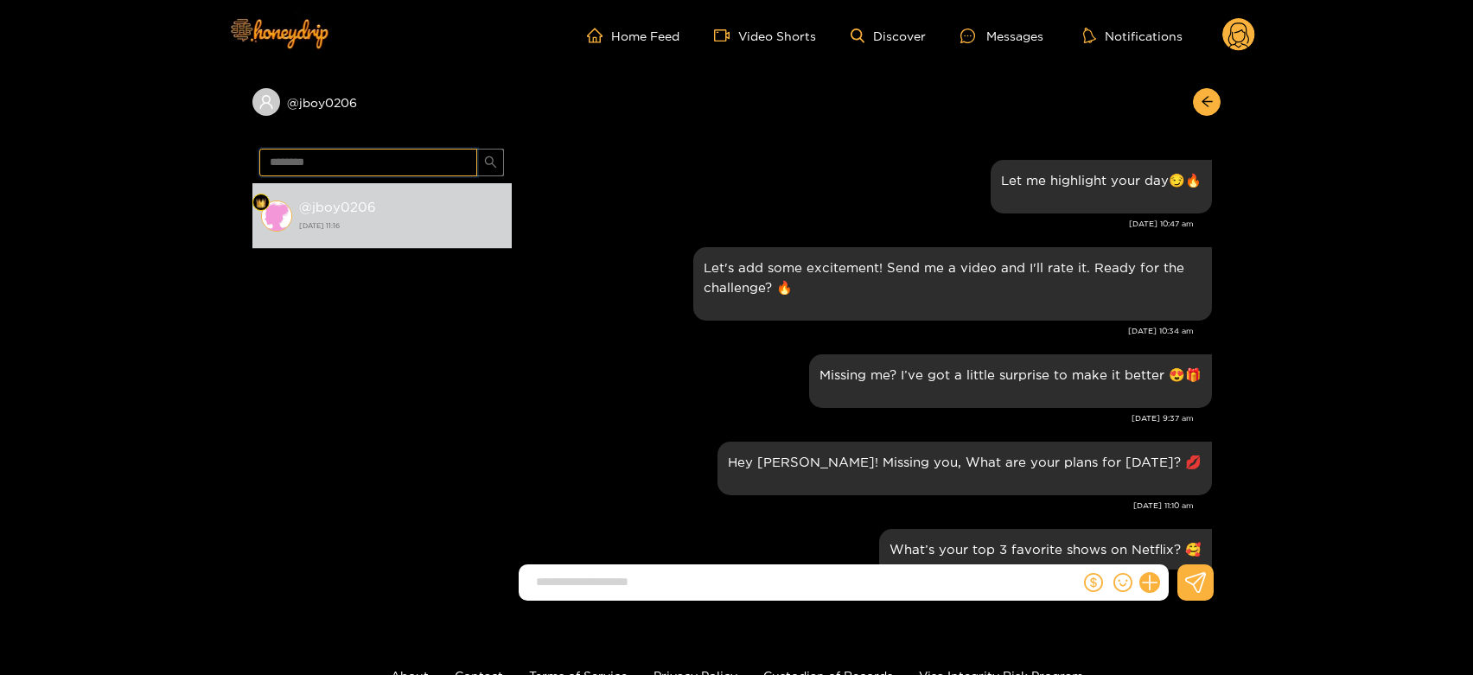
click at [386, 169] on input "********" at bounding box center [368, 163] width 218 height 28
paste input "****"
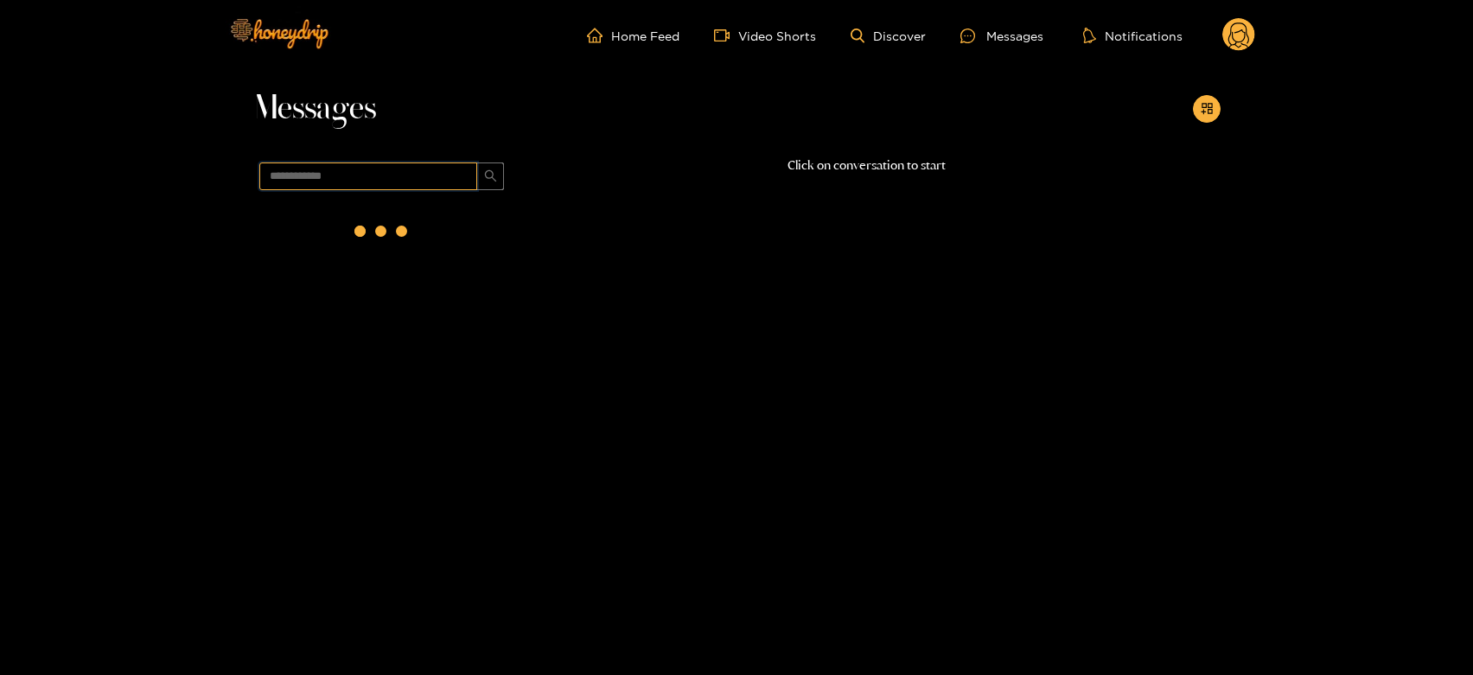
scroll to position [0, 0]
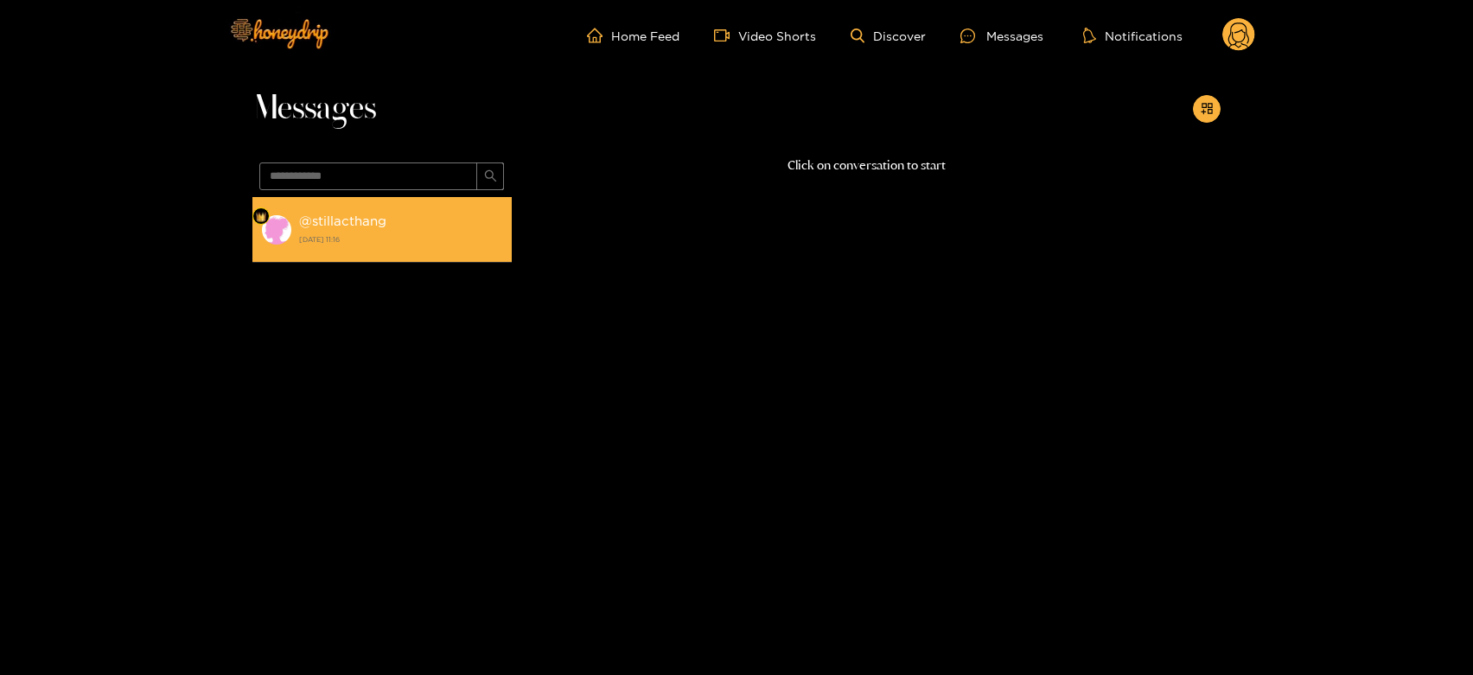
click at [336, 247] on div "@ stillacthang [DATE] 11:16" at bounding box center [401, 229] width 204 height 39
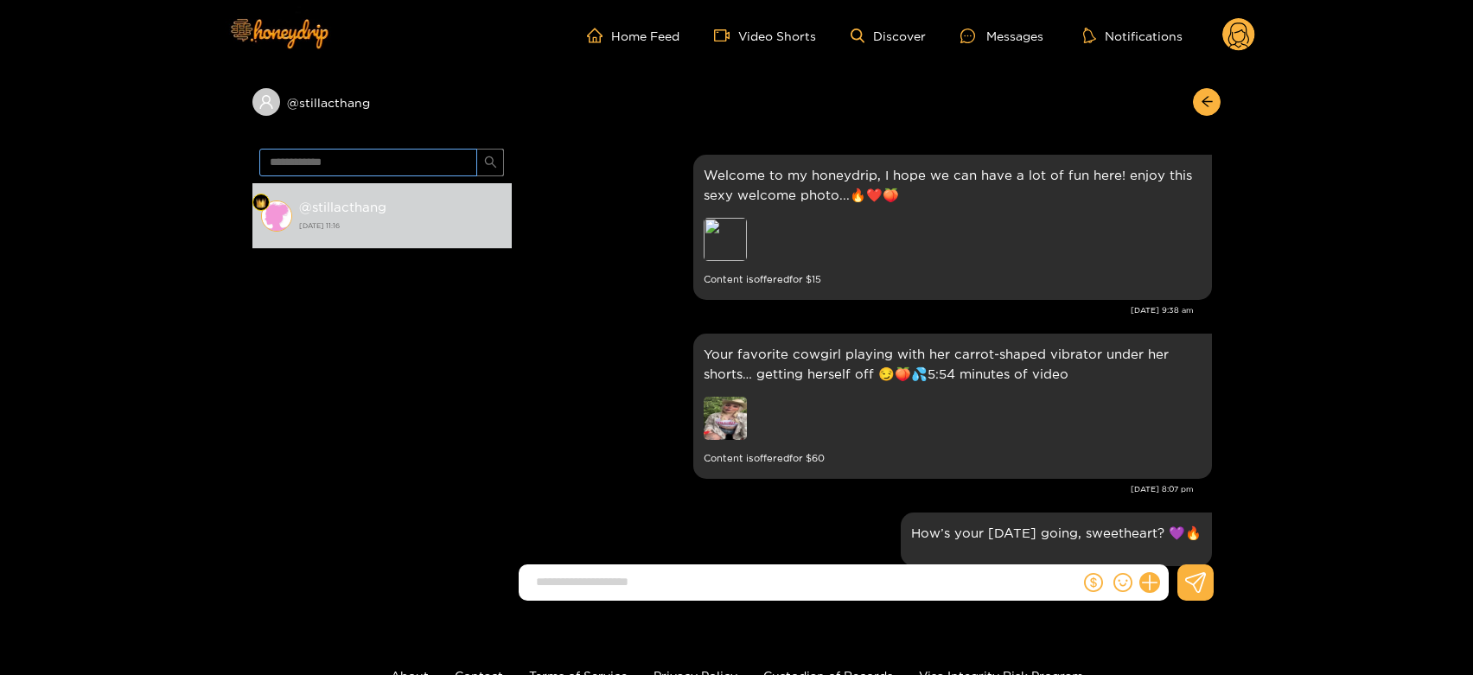
scroll to position [1889, 0]
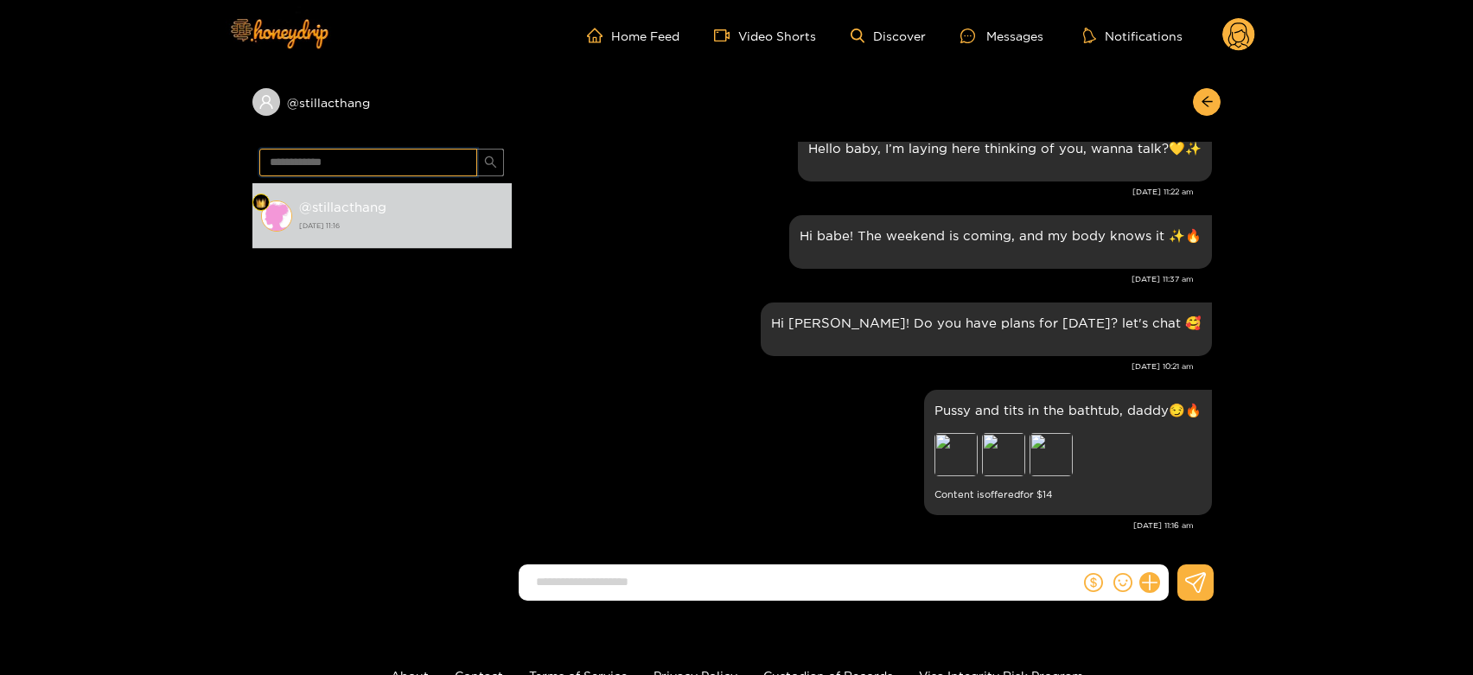
click at [367, 162] on input "**********" at bounding box center [368, 163] width 218 height 28
paste input "text"
type input "******"
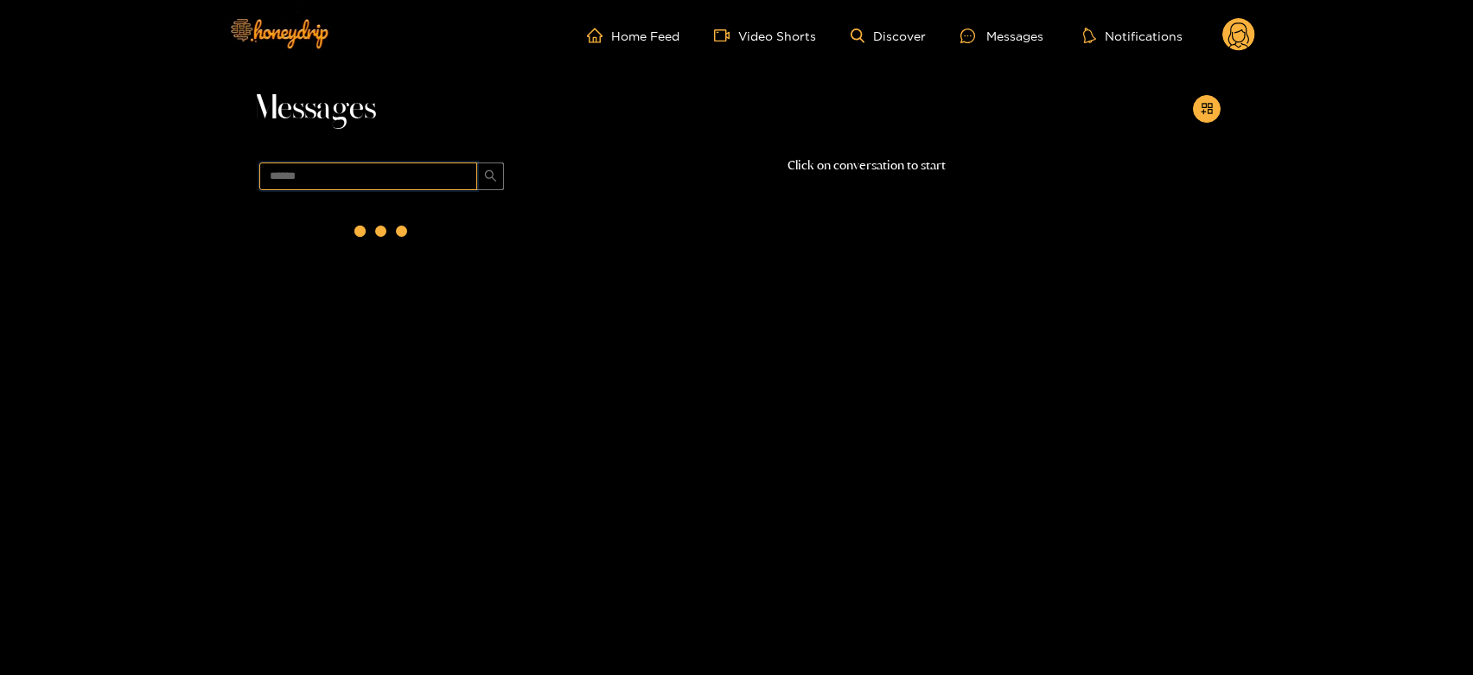
scroll to position [0, 0]
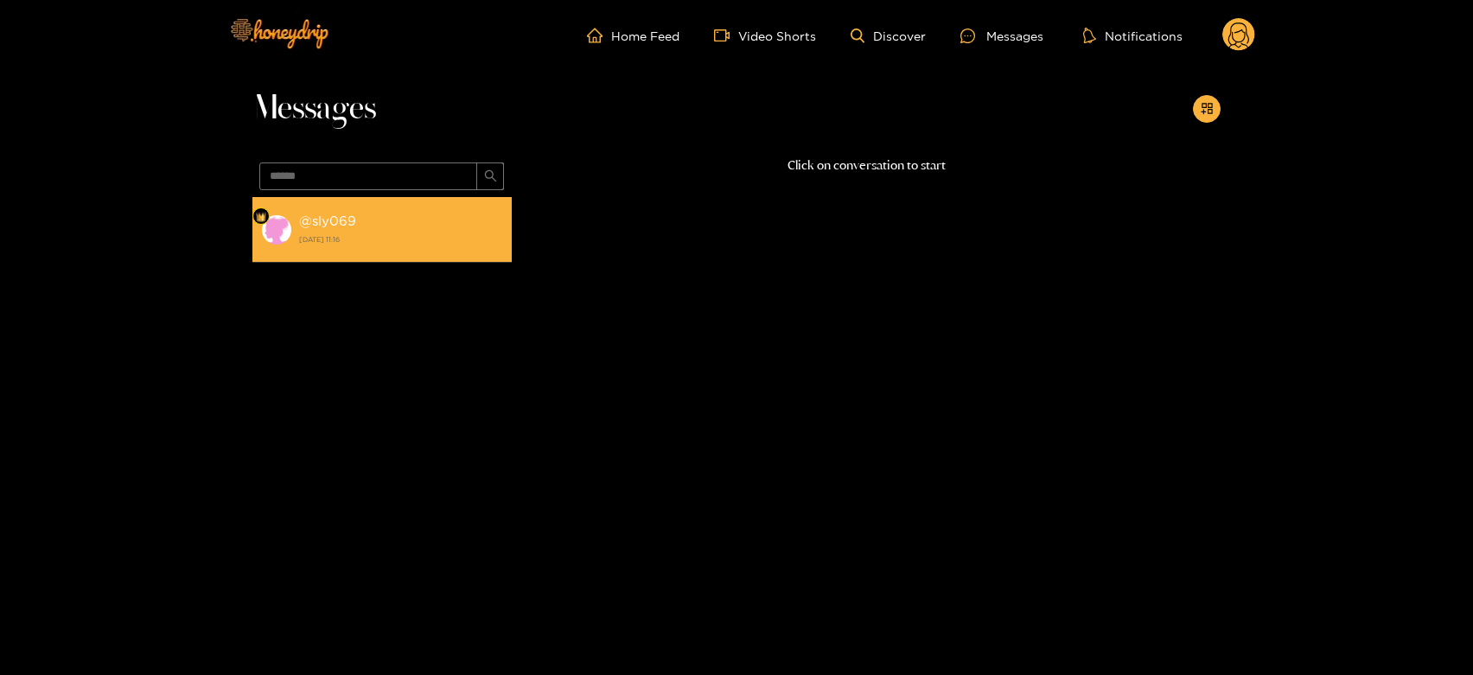
click at [306, 230] on div "@ sly069 [DATE] 11:16" at bounding box center [401, 229] width 204 height 39
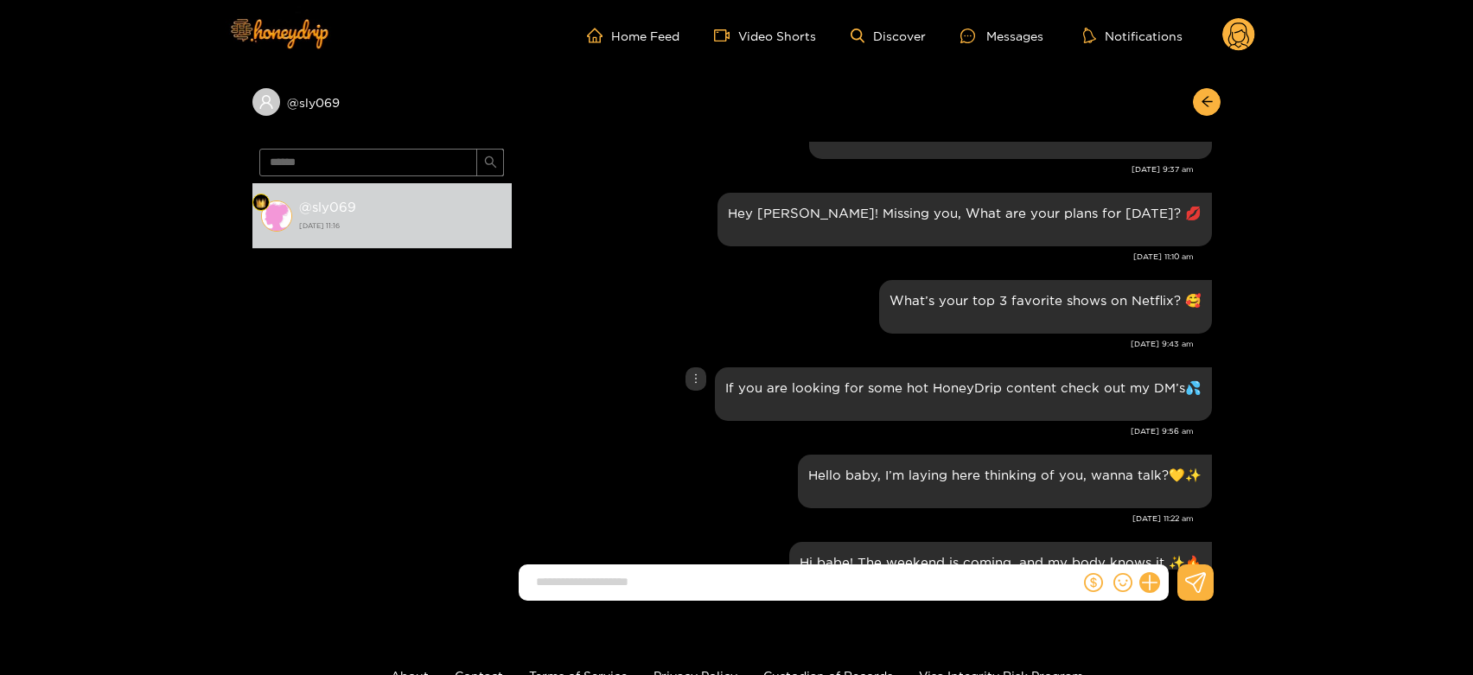
scroll to position [1612, 0]
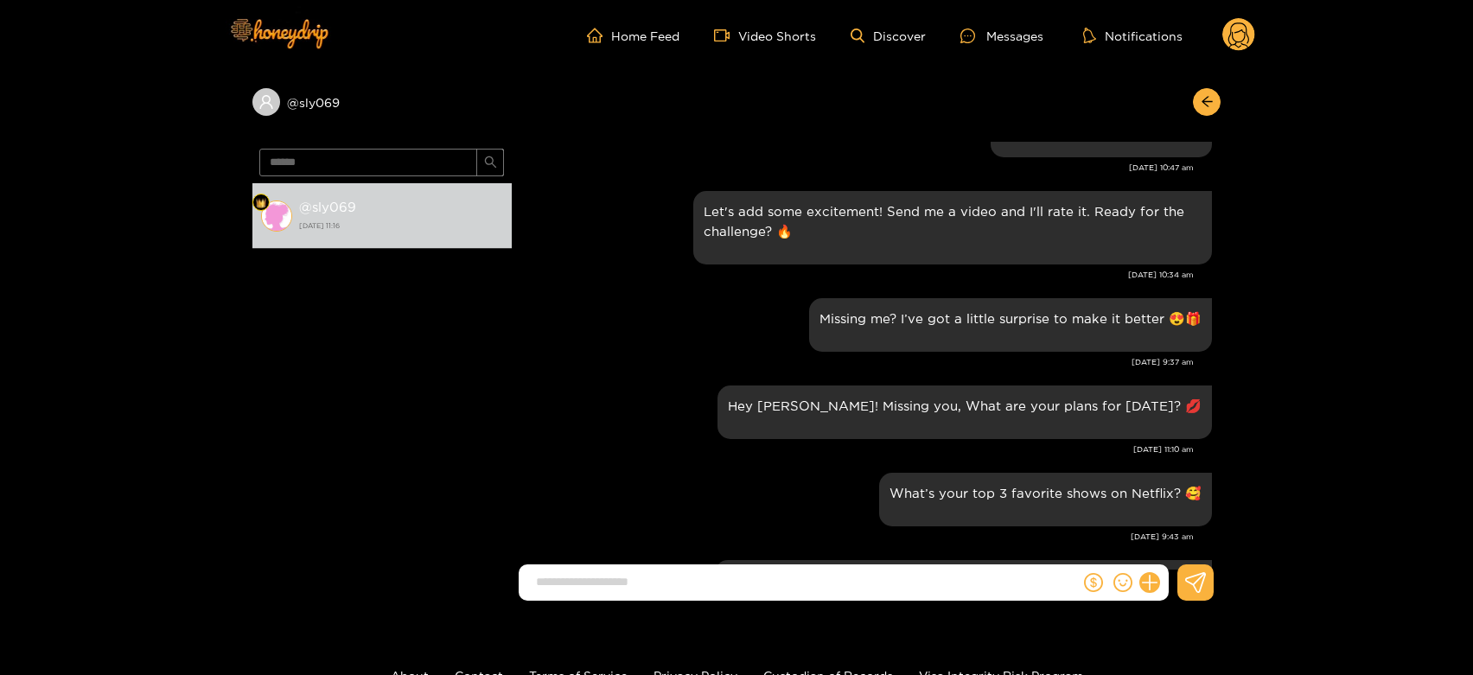
click at [1252, 32] on circle at bounding box center [1239, 34] width 33 height 33
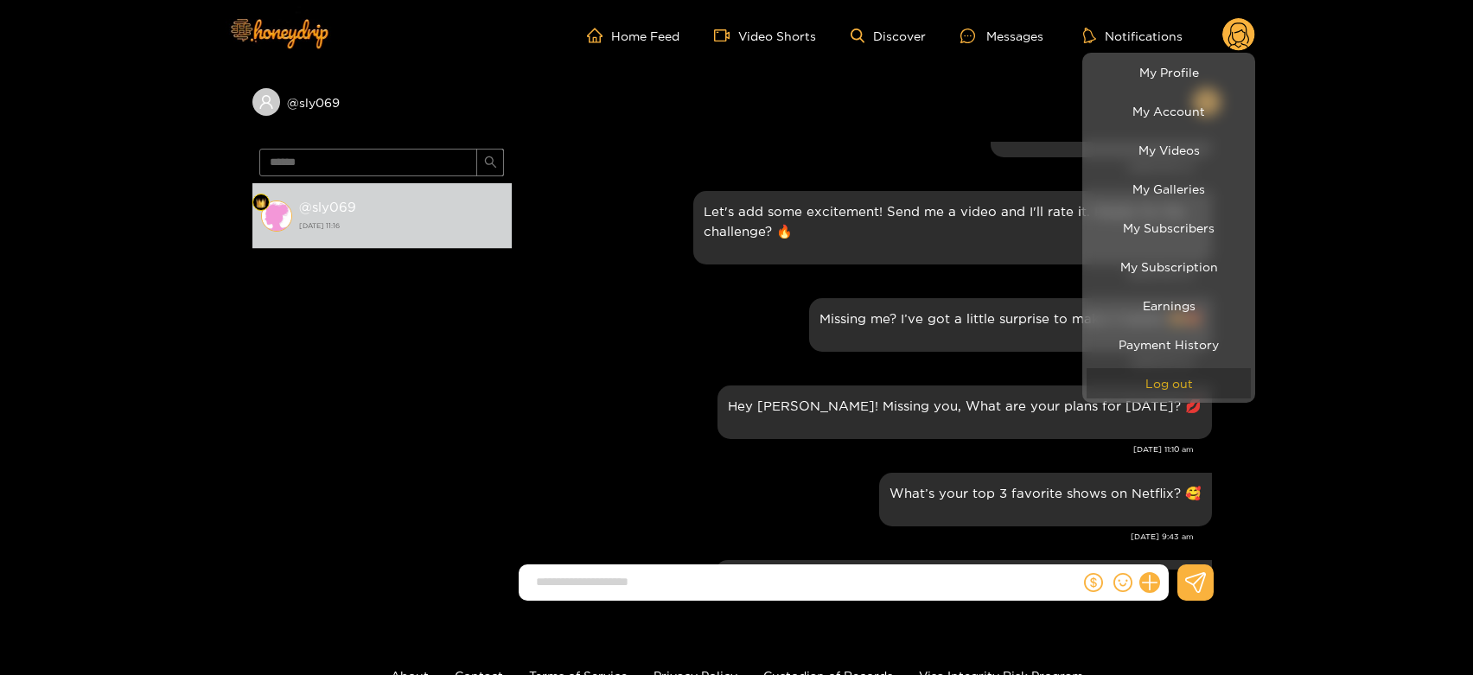
click at [1131, 393] on button "Log out" at bounding box center [1169, 383] width 164 height 30
